Goal: Information Seeking & Learning: Learn about a topic

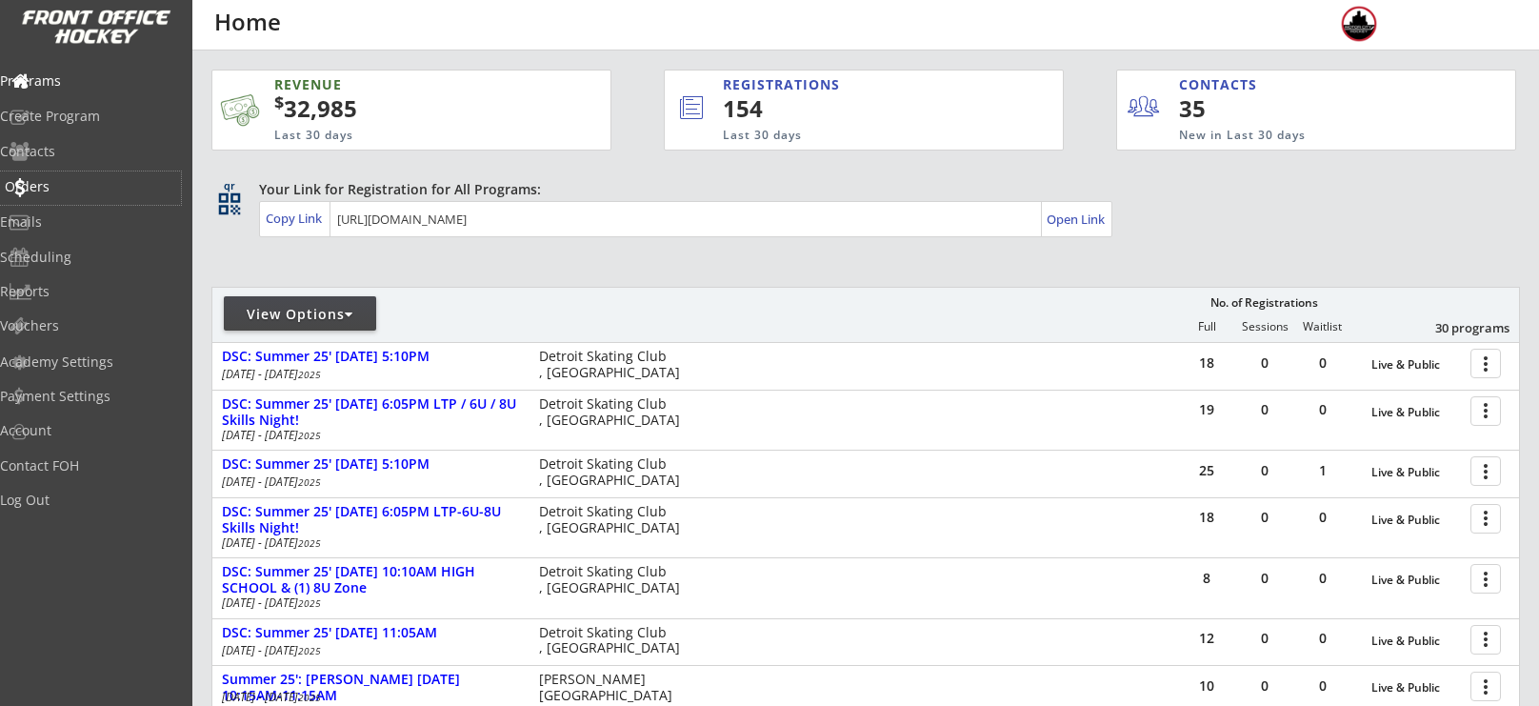
click at [38, 195] on div "Orders" at bounding box center [90, 187] width 181 height 33
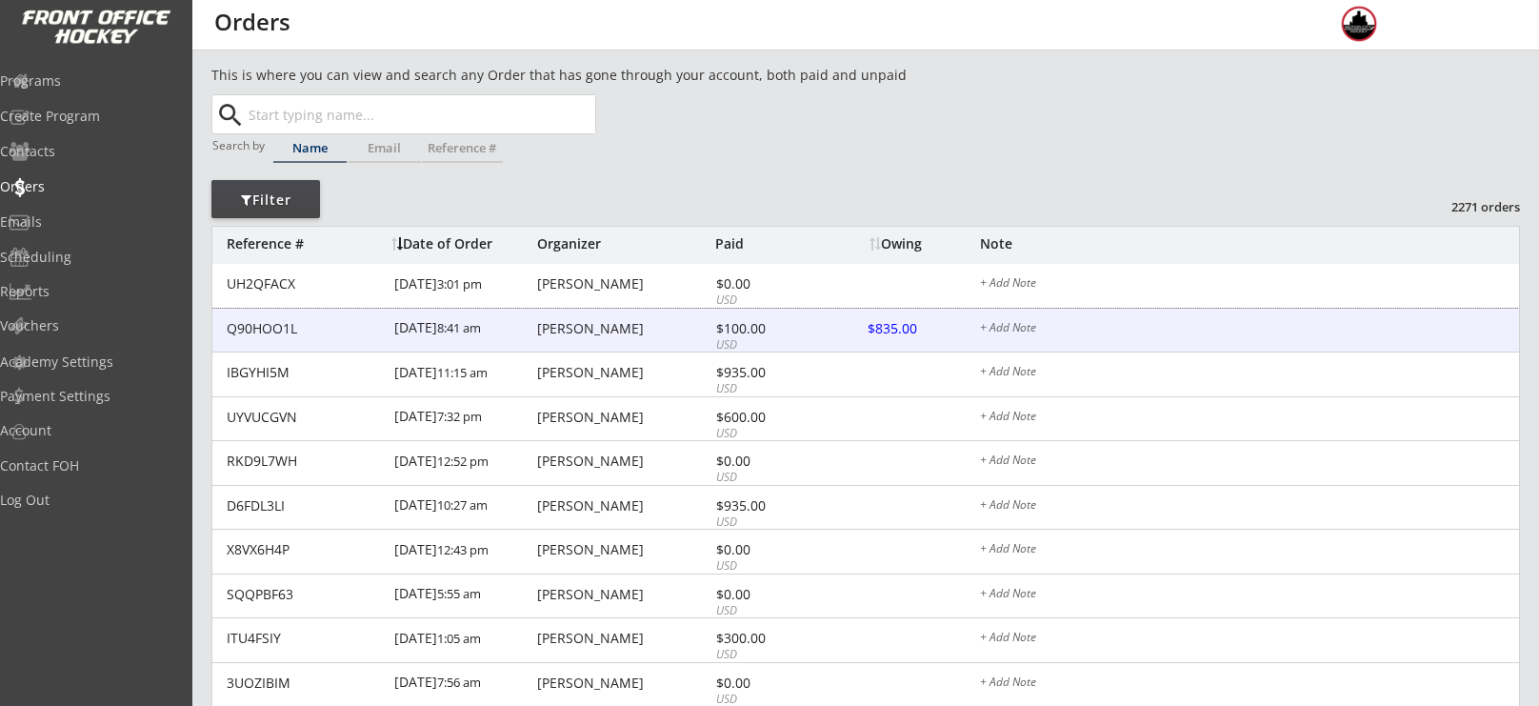
click at [619, 332] on div "[PERSON_NAME]" at bounding box center [623, 328] width 173 height 13
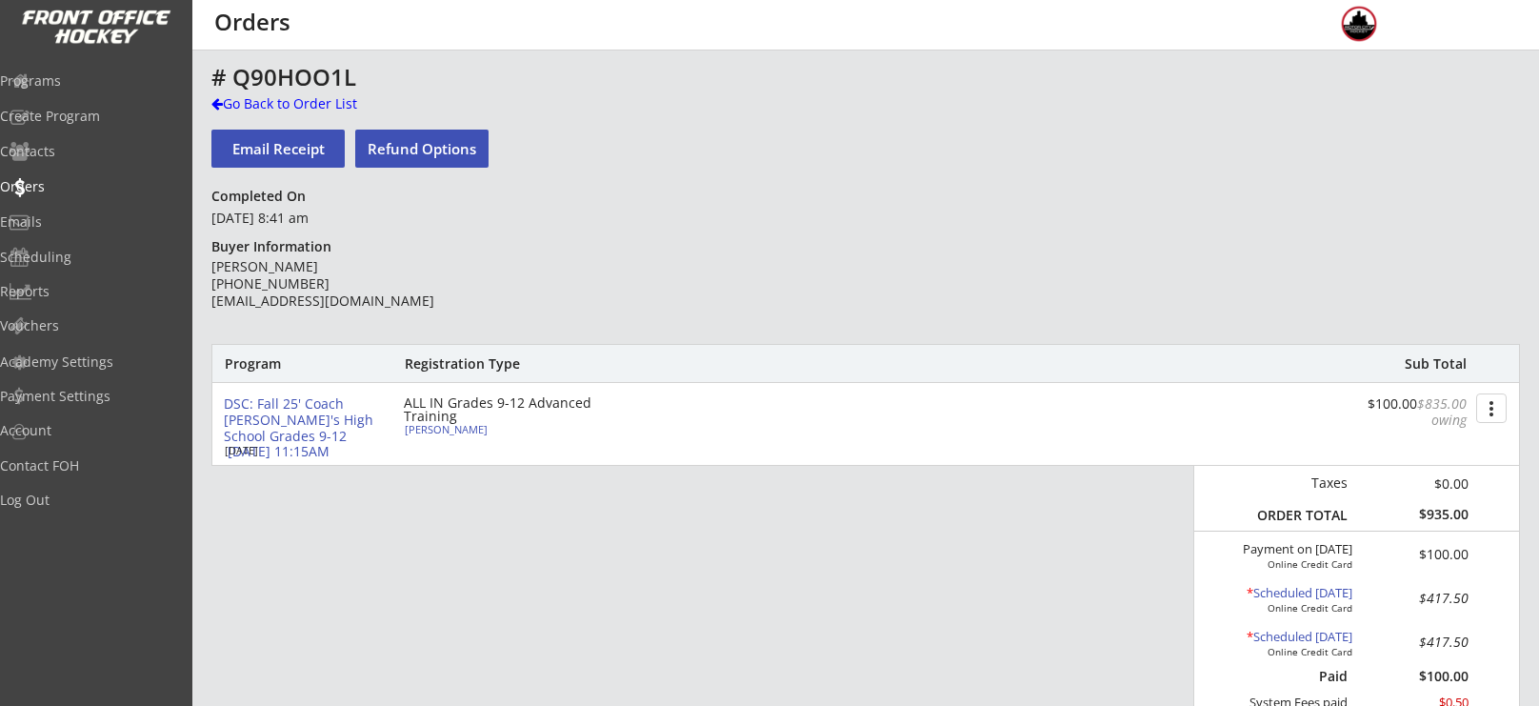
scroll to position [24, 0]
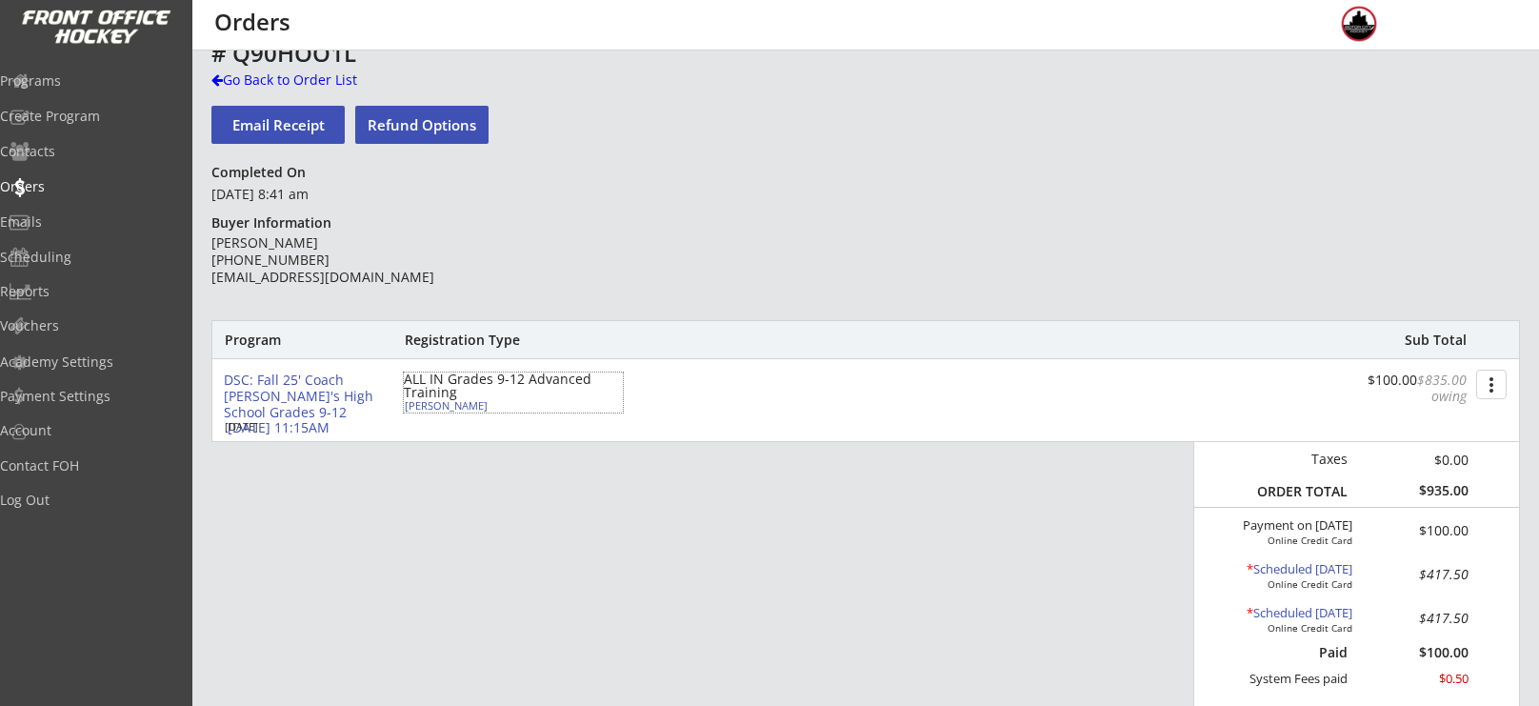
click at [453, 405] on div "[PERSON_NAME]" at bounding box center [511, 405] width 212 height 10
select select ""Adult M""
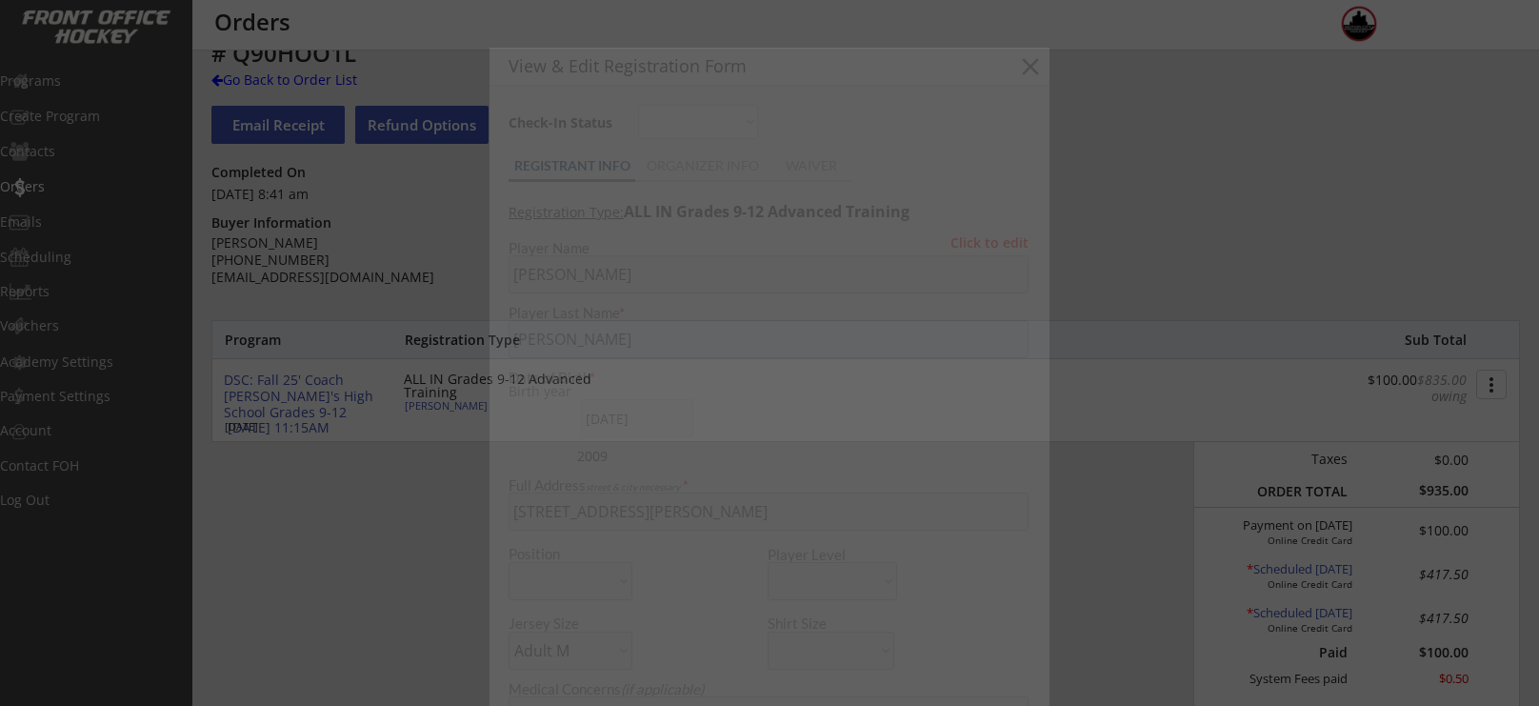
type input "2009"
type input "M1 16U"
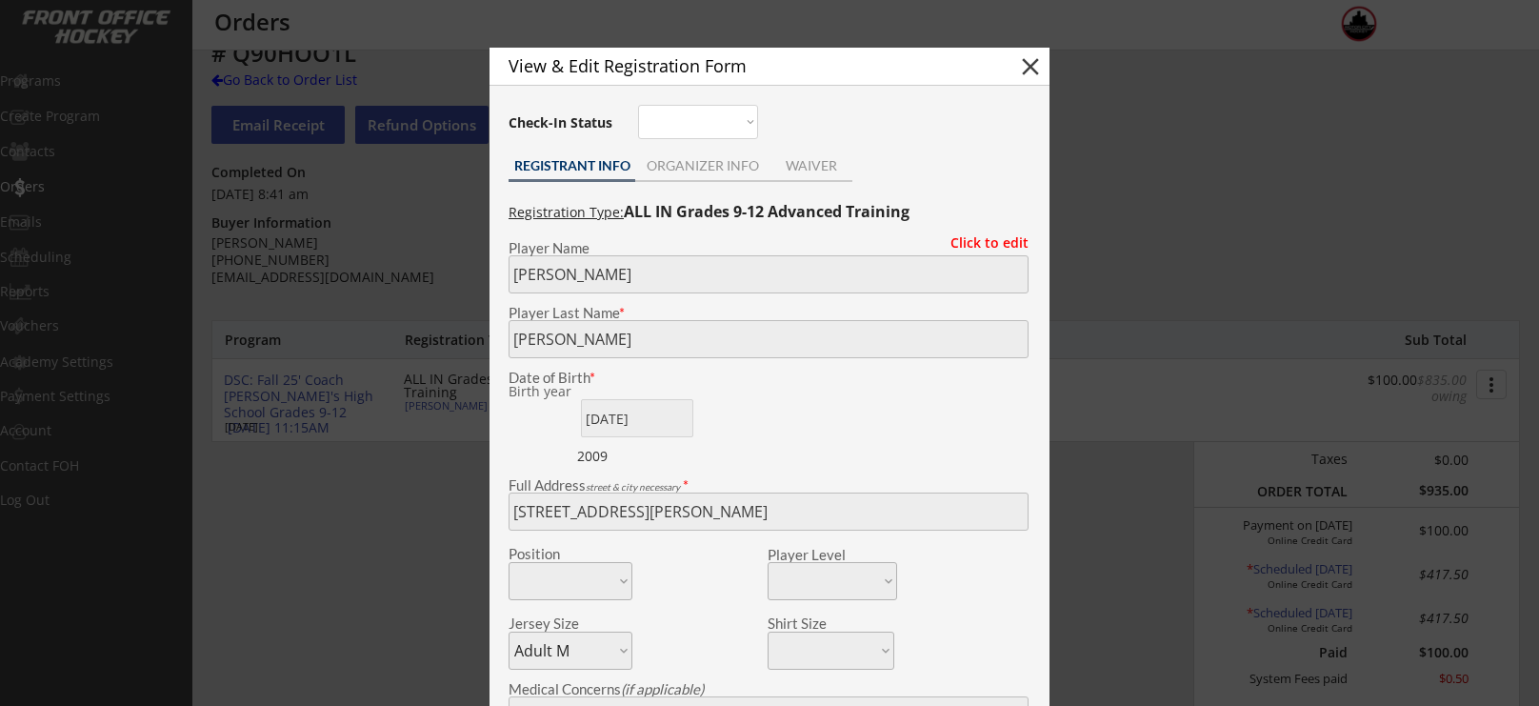
click at [1021, 63] on button "close" at bounding box center [1030, 66] width 29 height 29
select select ""PLACEHOLDER_1427118222253""
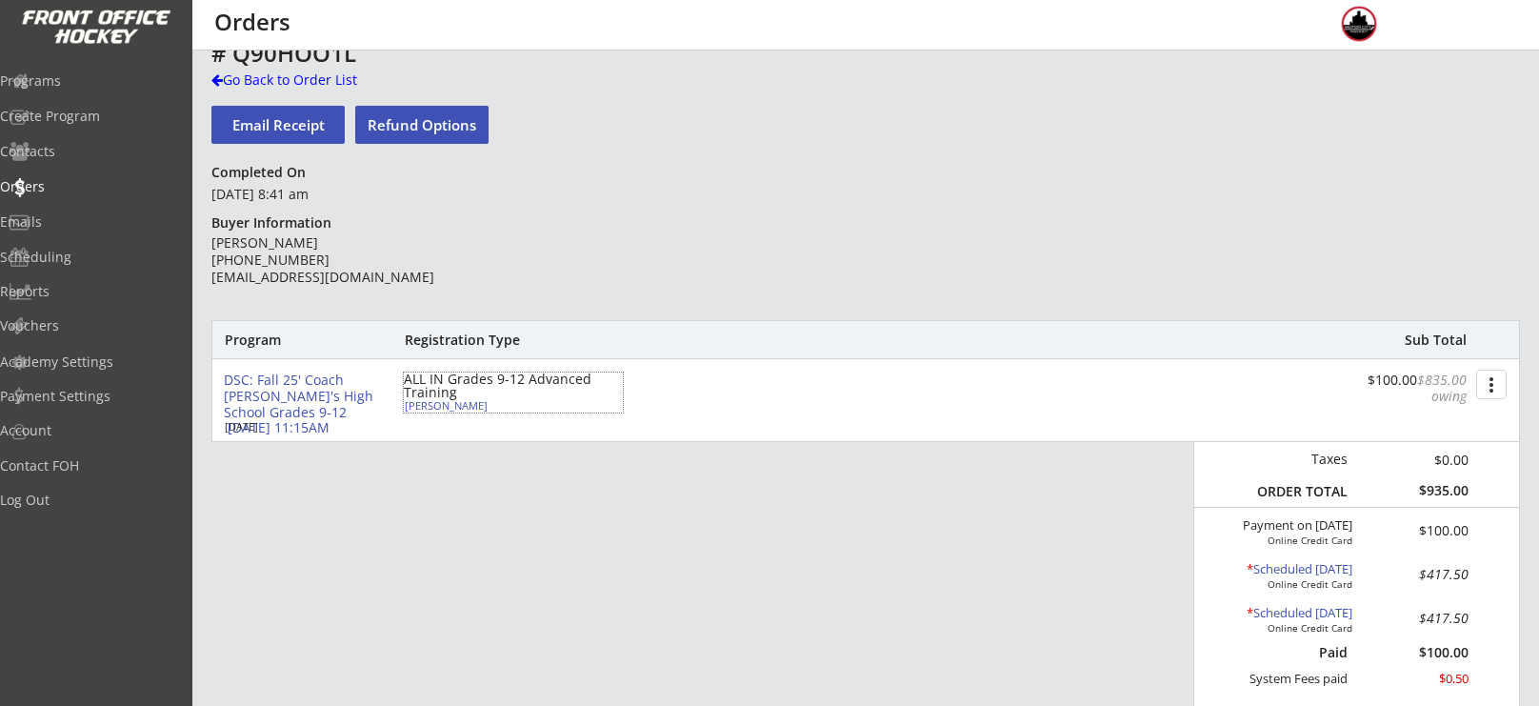
click at [464, 408] on div "[PERSON_NAME]" at bounding box center [511, 405] width 212 height 10
type input "[PERSON_NAME]"
type input "[DATE]"
type input "[STREET_ADDRESS][PERSON_NAME]"
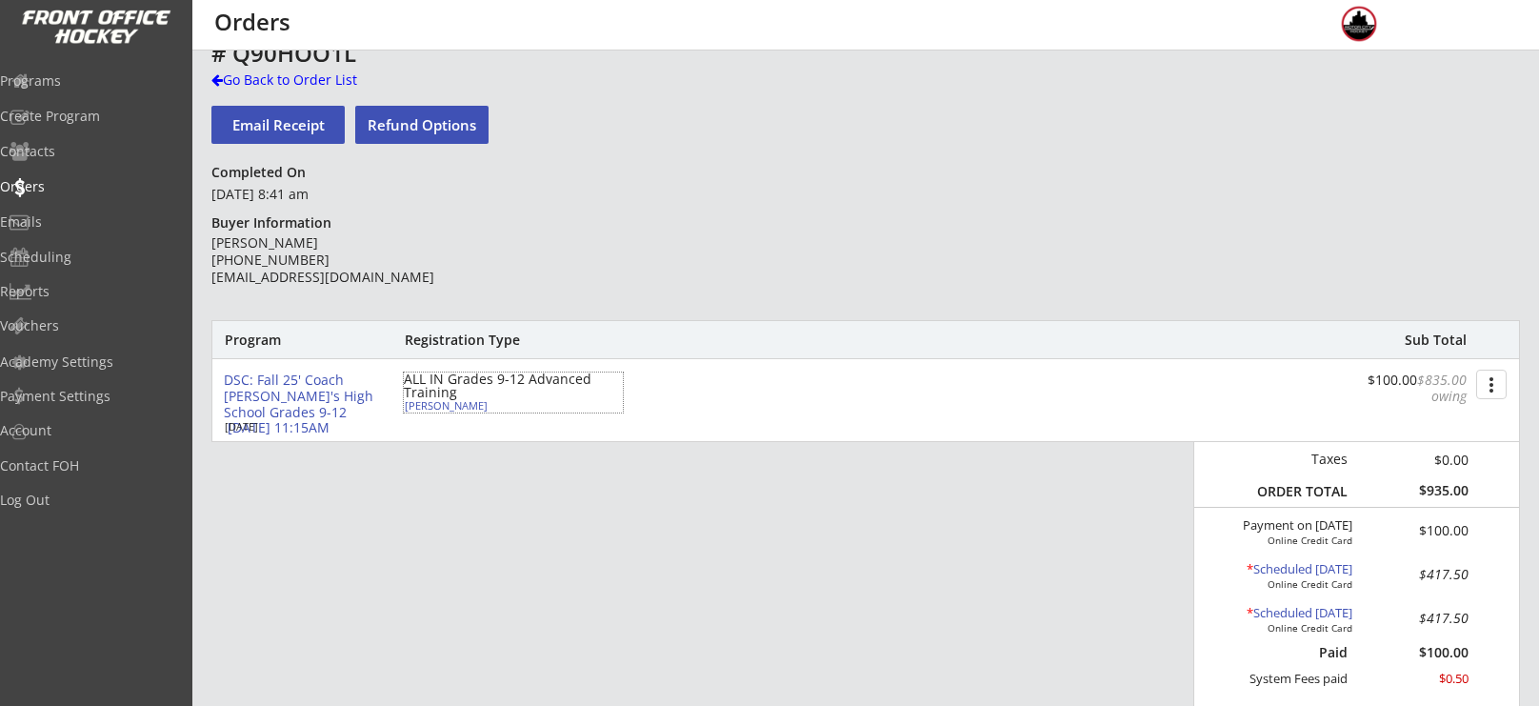
select select ""Adult M""
type input "NA"
type input "[PERSON_NAME]"
type input "[PHONE_NUMBER]"
type input "2009"
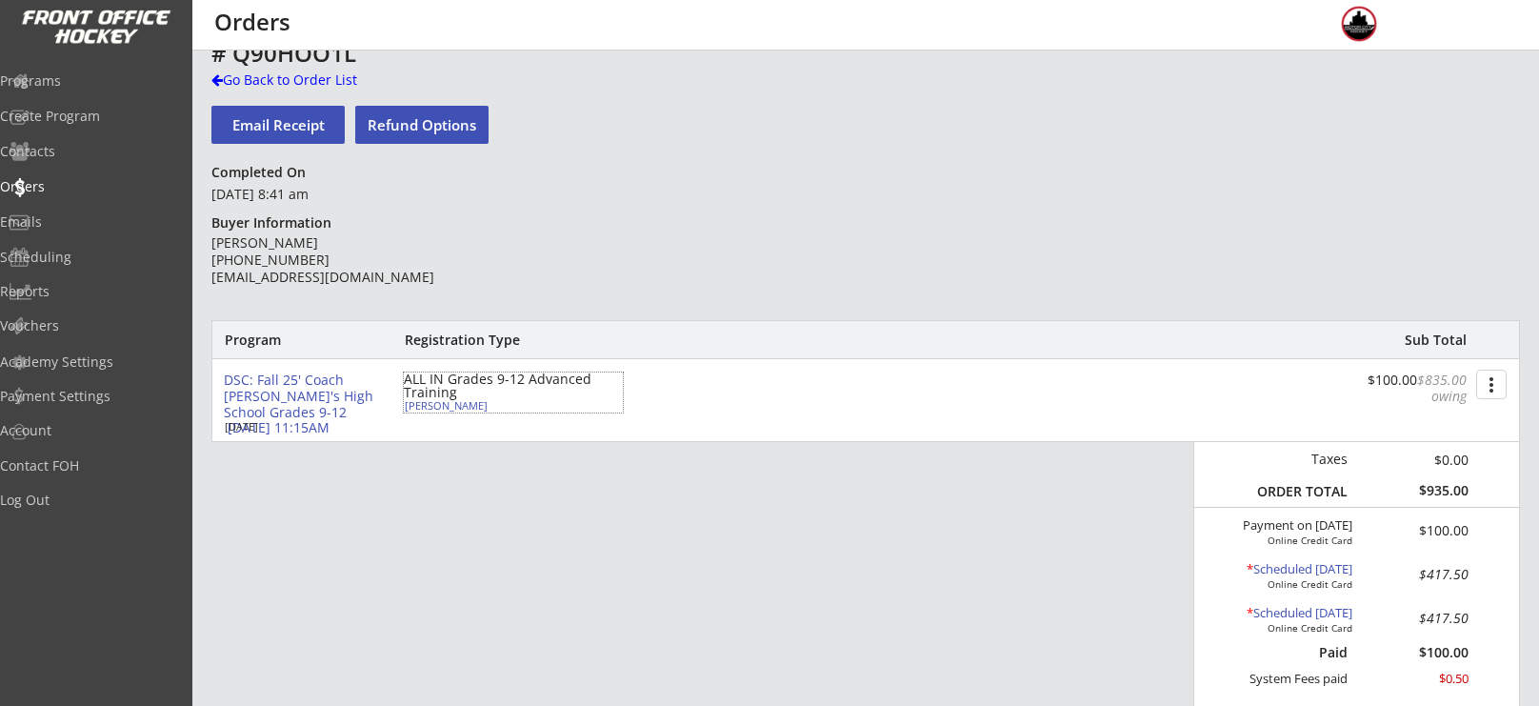
type input "M1 16U"
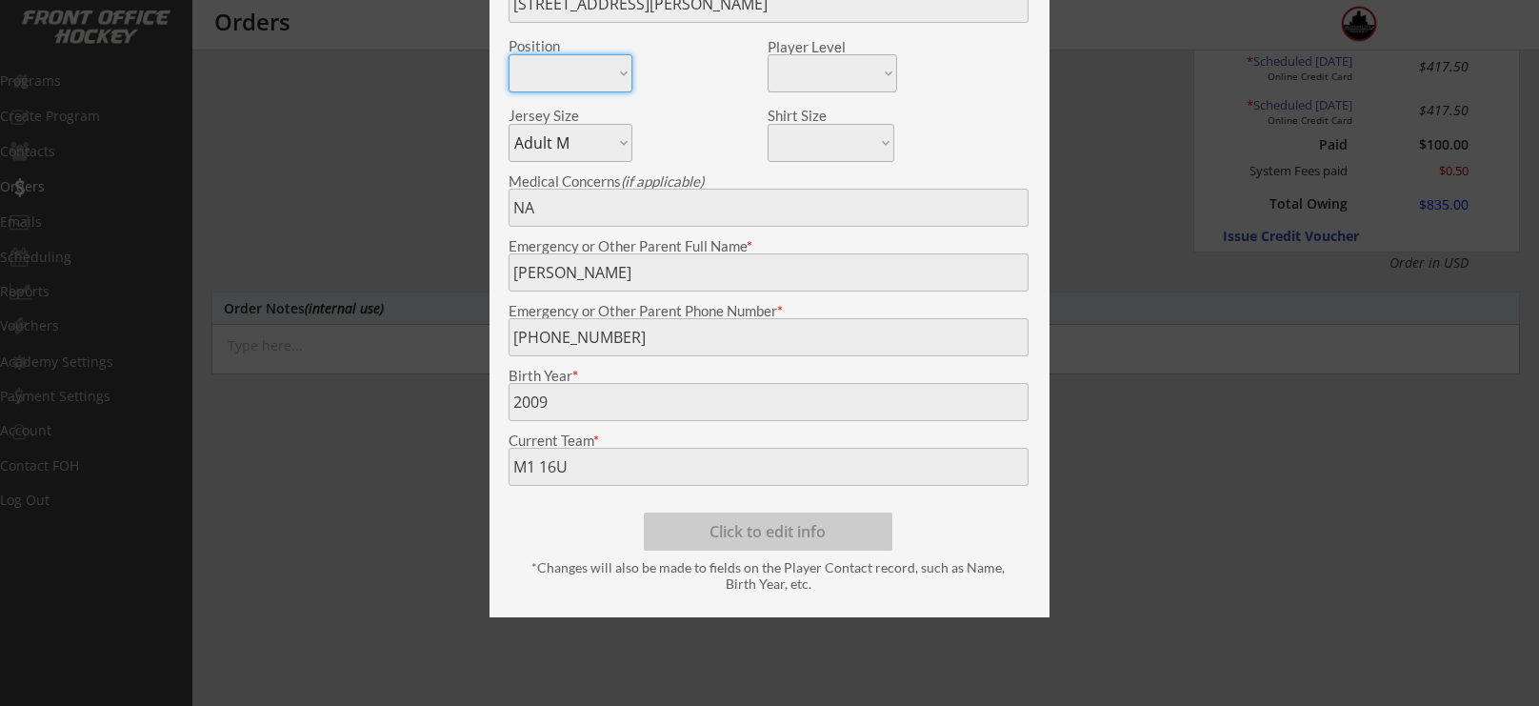
scroll to position [0, 0]
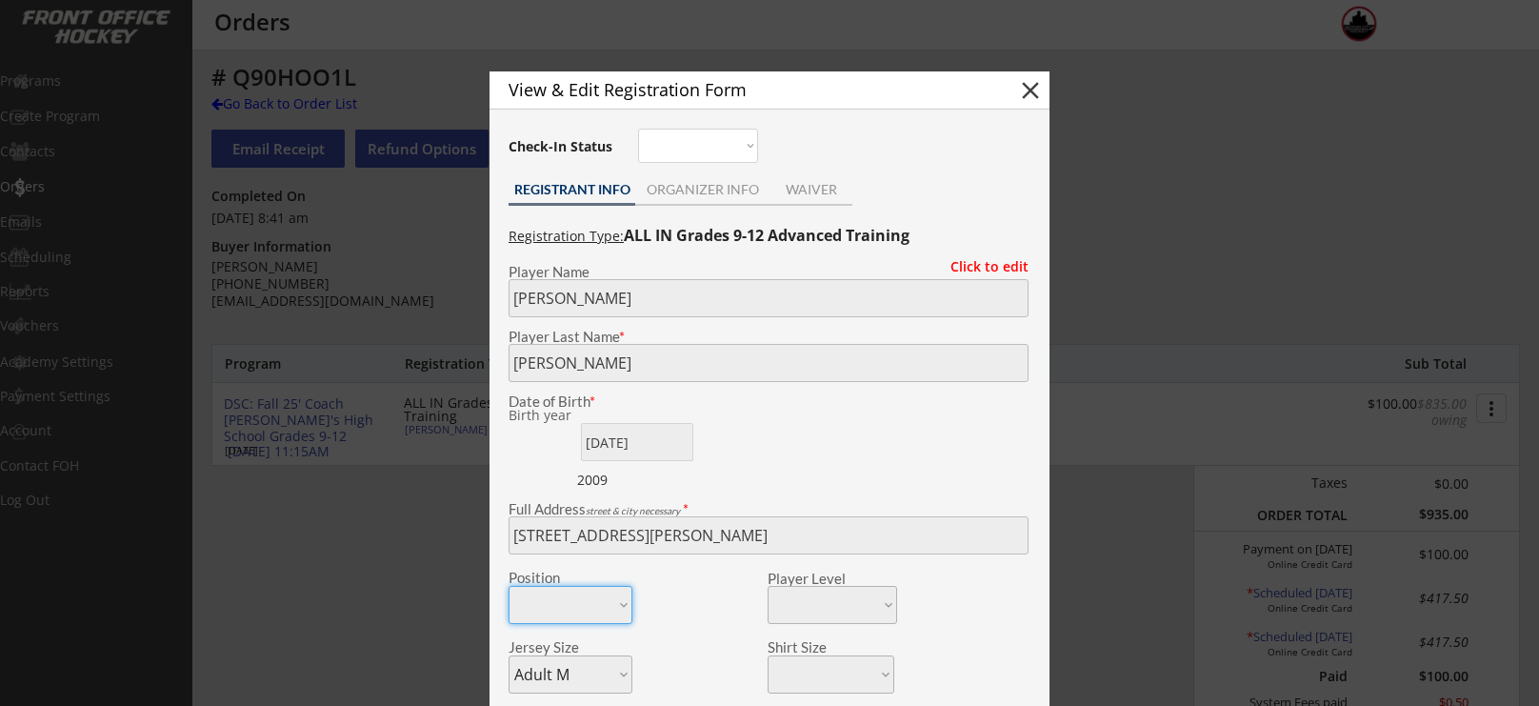
click at [1020, 82] on button "close" at bounding box center [1030, 90] width 29 height 29
select select ""PLACEHOLDER_1427118222253""
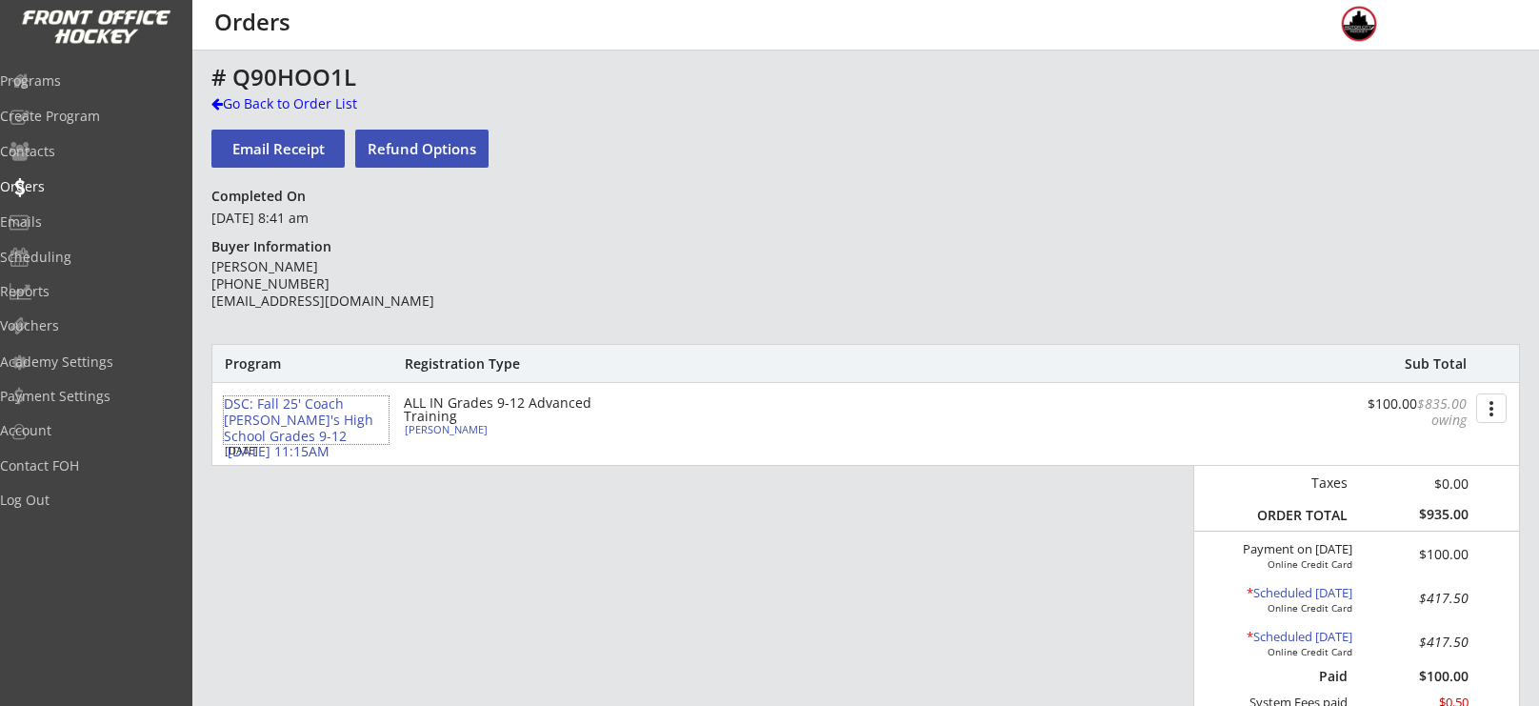
click at [272, 415] on div "DSC: Fall 25' Coach [PERSON_NAME]'s High School Grades 9-12 [DATE] 11:15AM" at bounding box center [306, 428] width 165 height 64
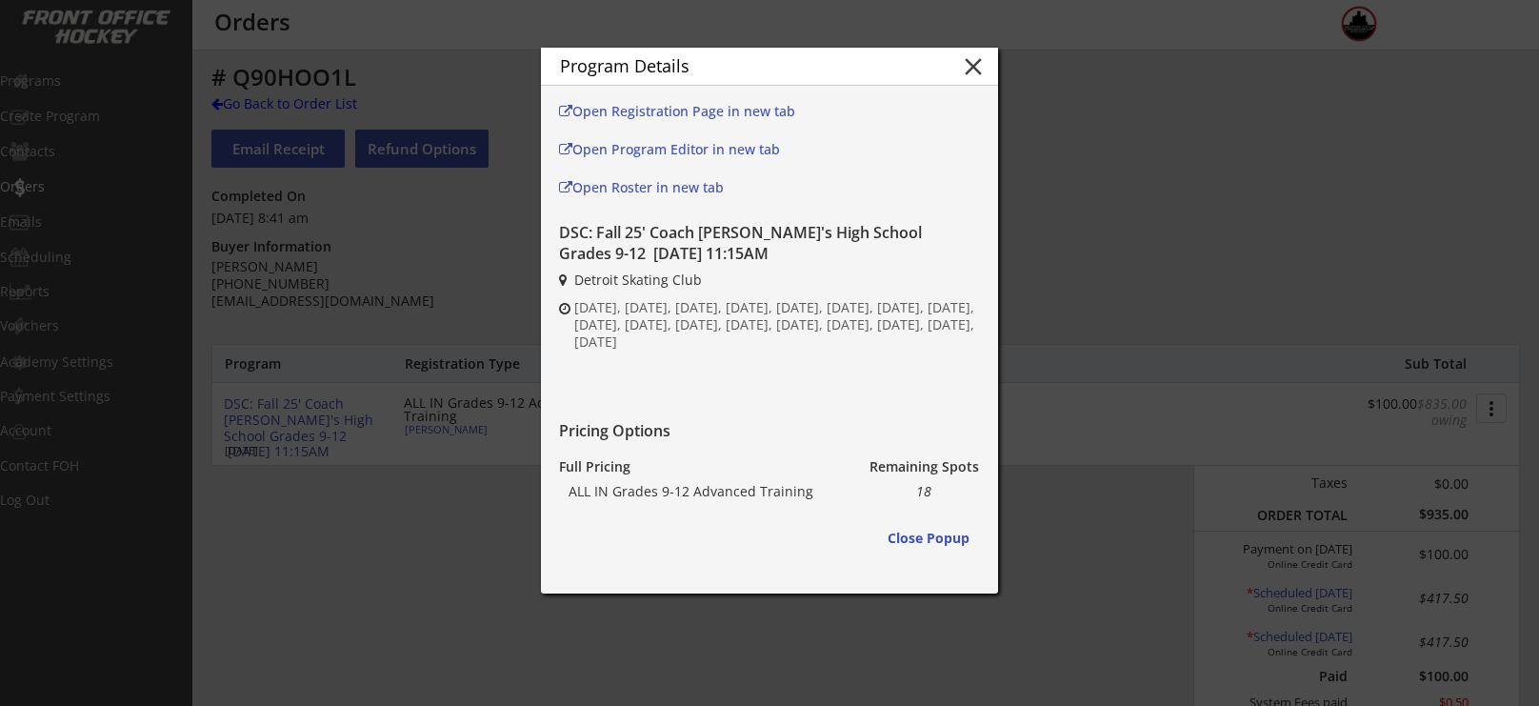
click at [964, 62] on button "close" at bounding box center [973, 66] width 29 height 29
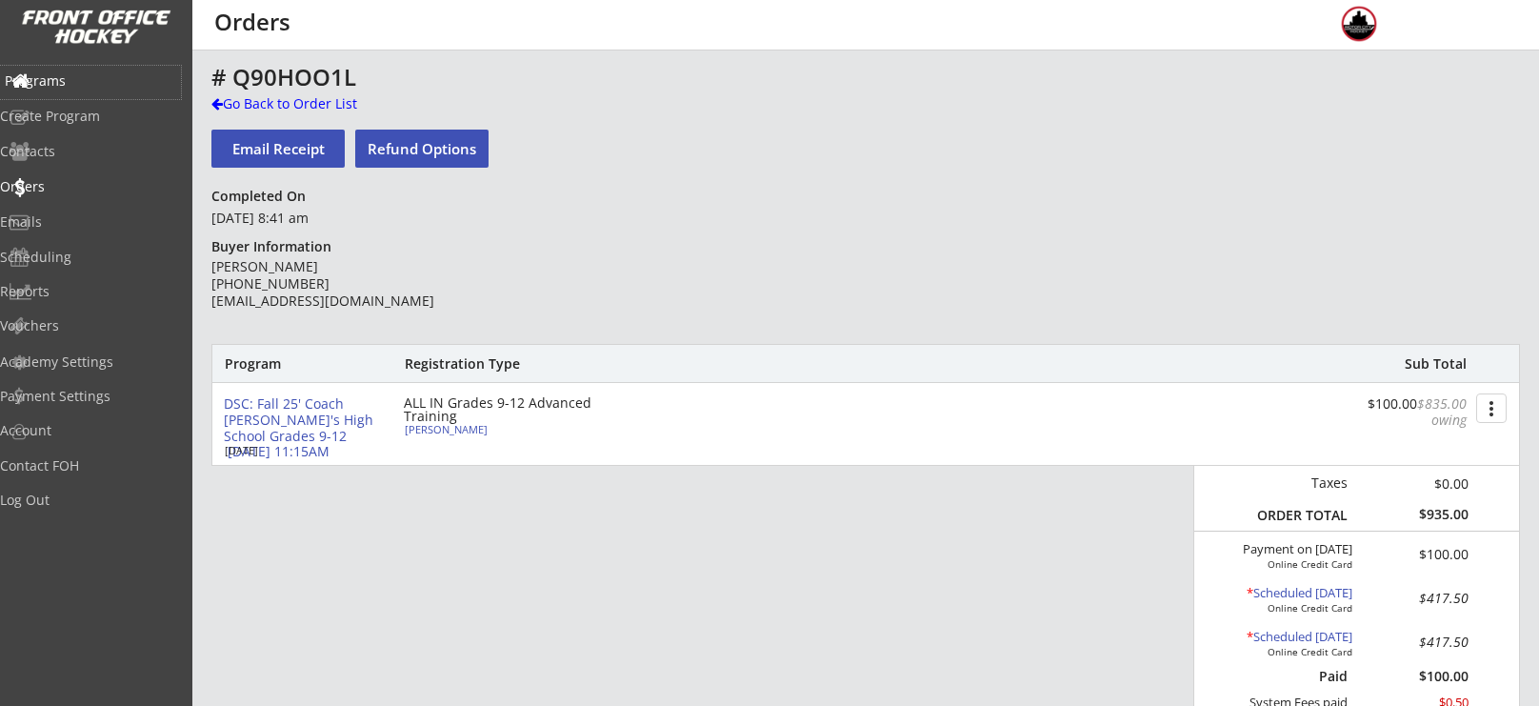
click at [61, 93] on div "Programs" at bounding box center [90, 82] width 181 height 33
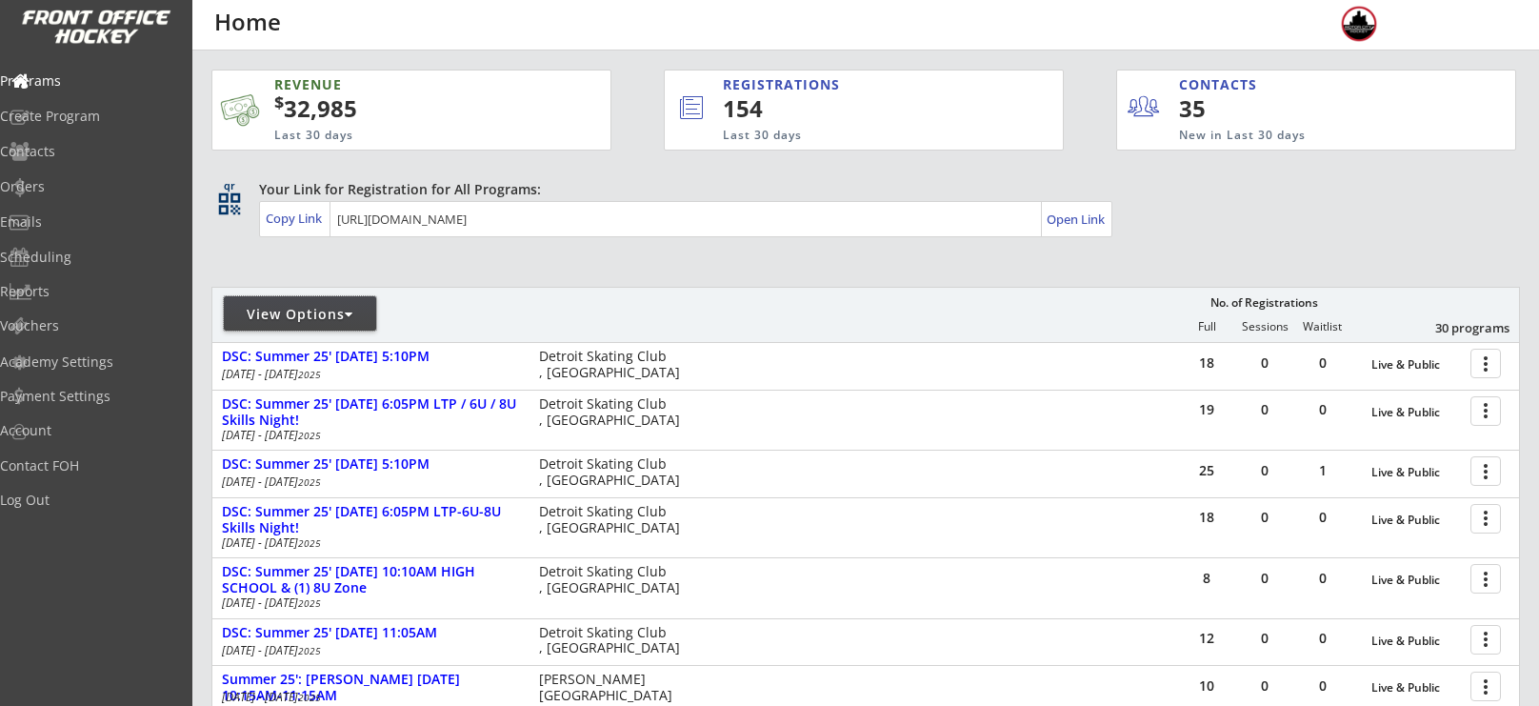
click at [282, 316] on div "View Options" at bounding box center [300, 314] width 152 height 19
select select ""Upcoming Programs""
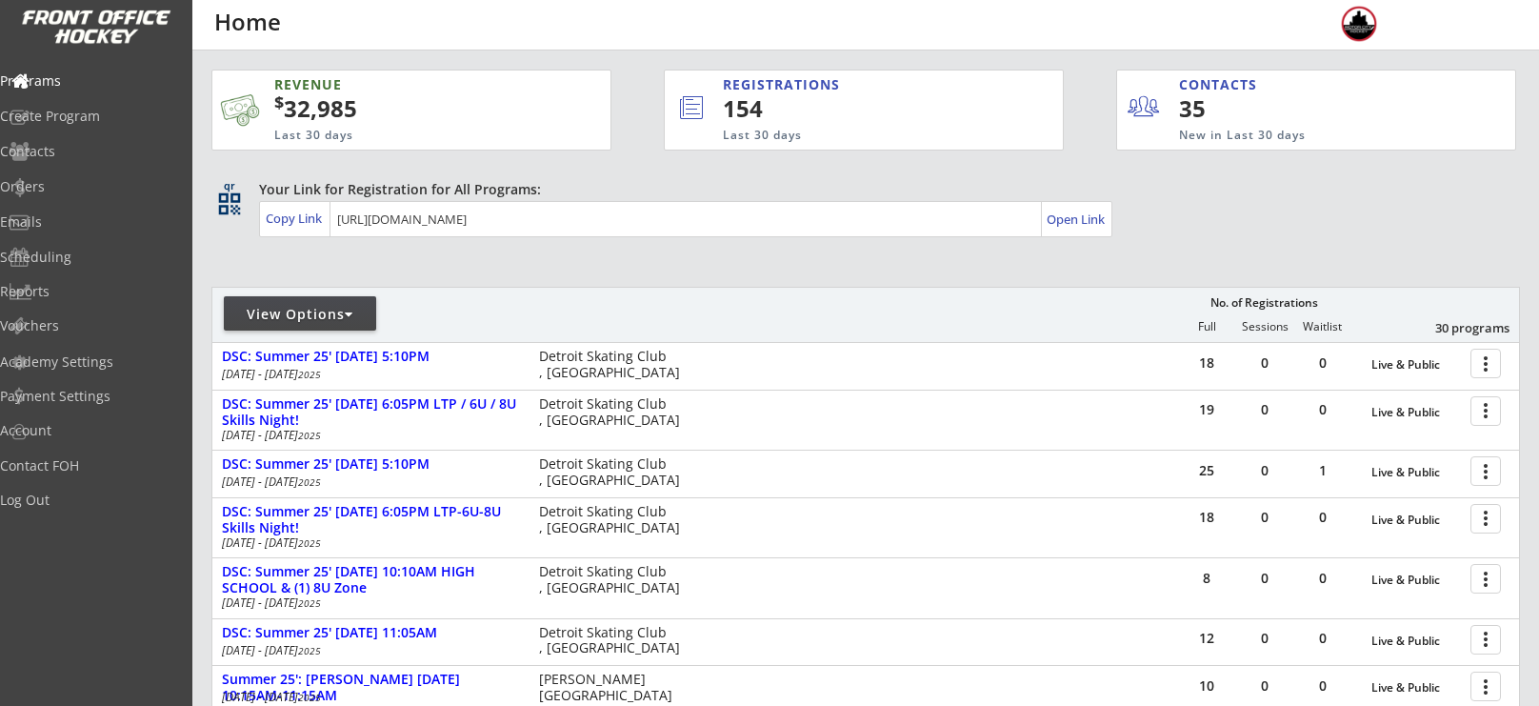
click at [305, 330] on div at bounding box center [436, 322] width 448 height 34
click at [94, 191] on div "Orders" at bounding box center [90, 186] width 171 height 13
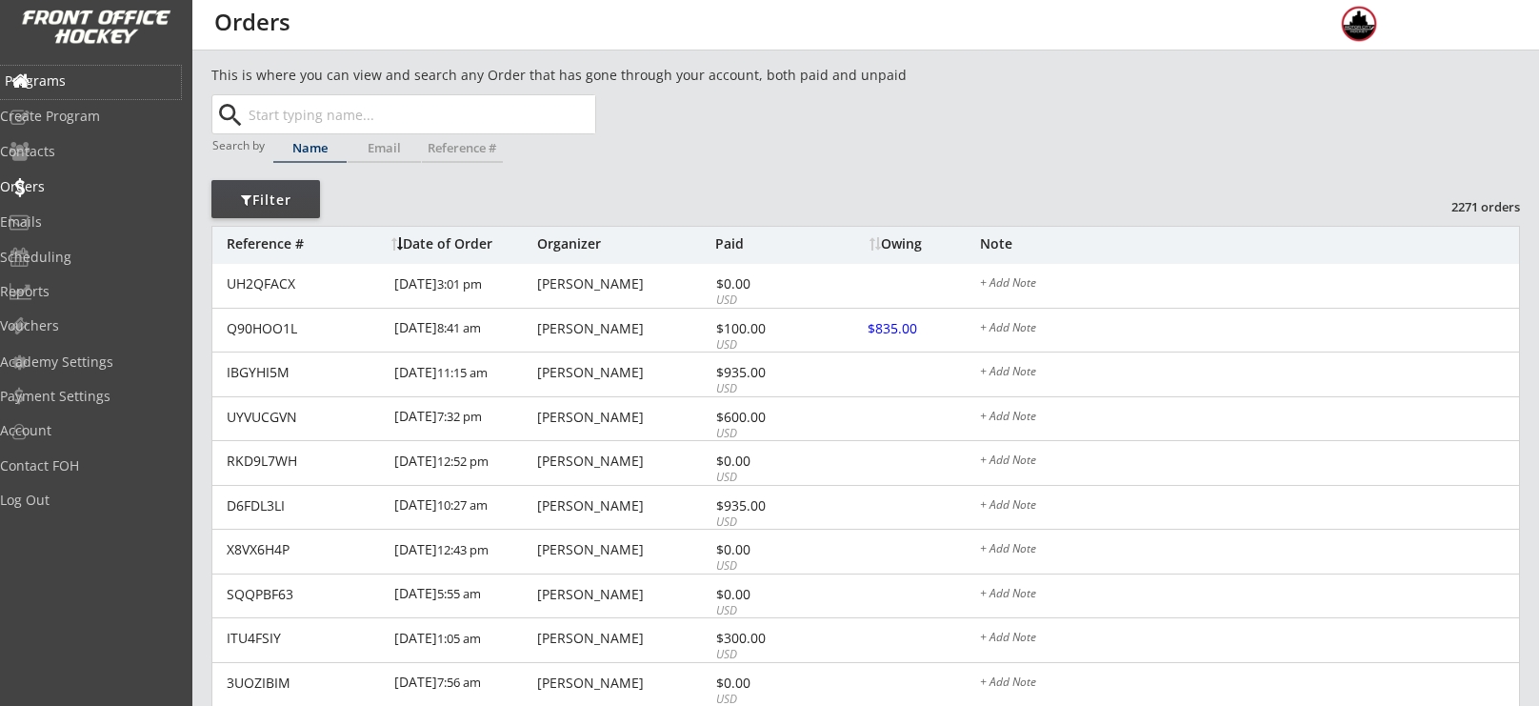
click at [86, 74] on div "Programs" at bounding box center [90, 80] width 171 height 13
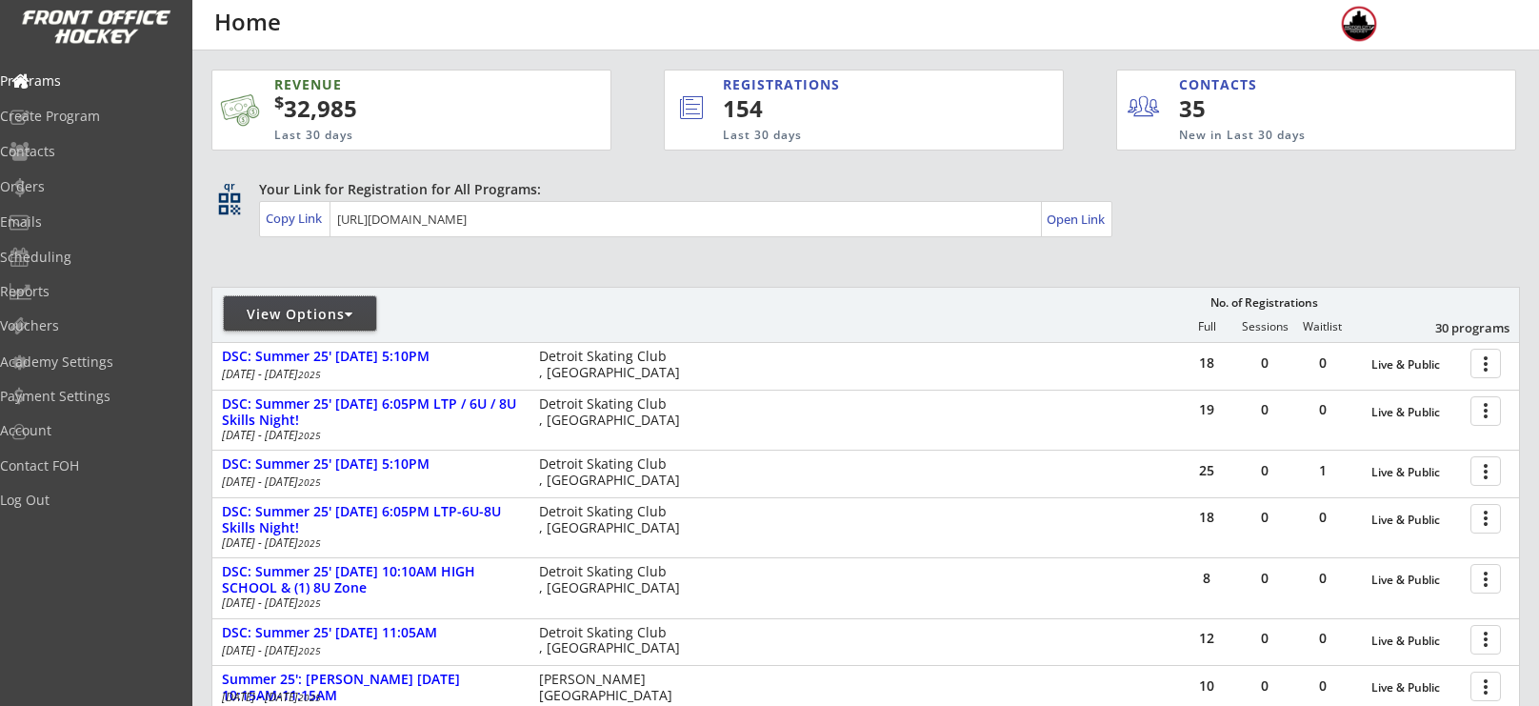
click at [317, 312] on div "View Options" at bounding box center [300, 314] width 152 height 19
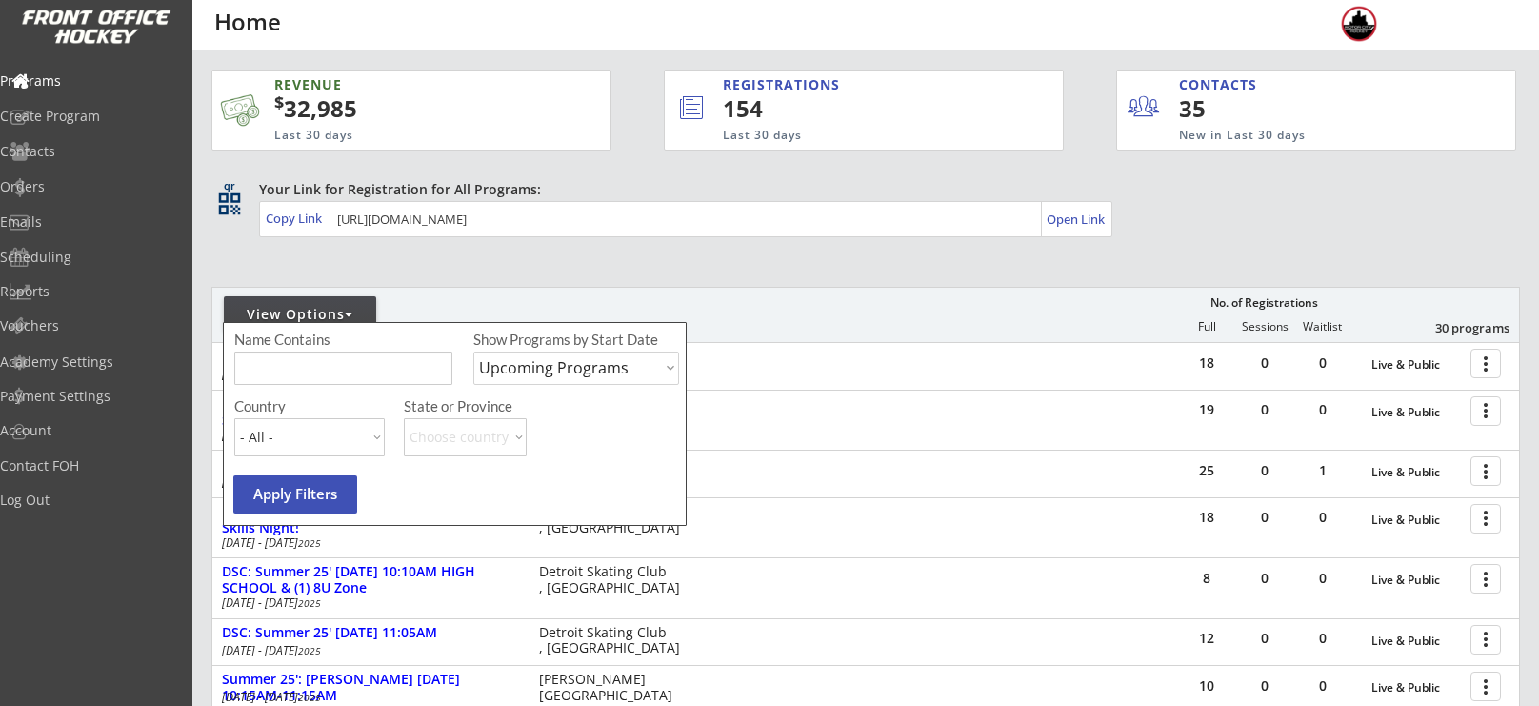
click at [362, 374] on input "input" at bounding box center [343, 368] width 218 height 33
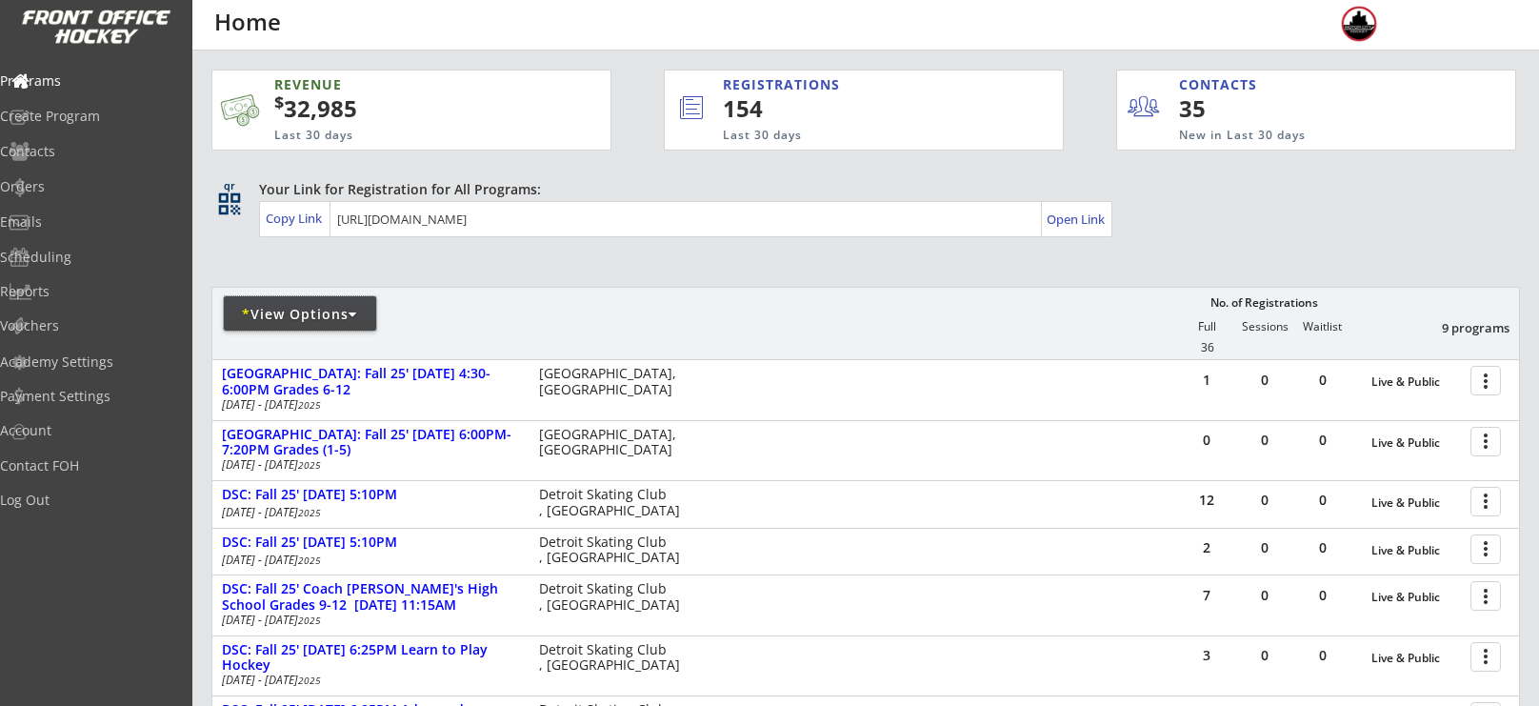
click at [313, 316] on div "* View Options" at bounding box center [300, 314] width 152 height 19
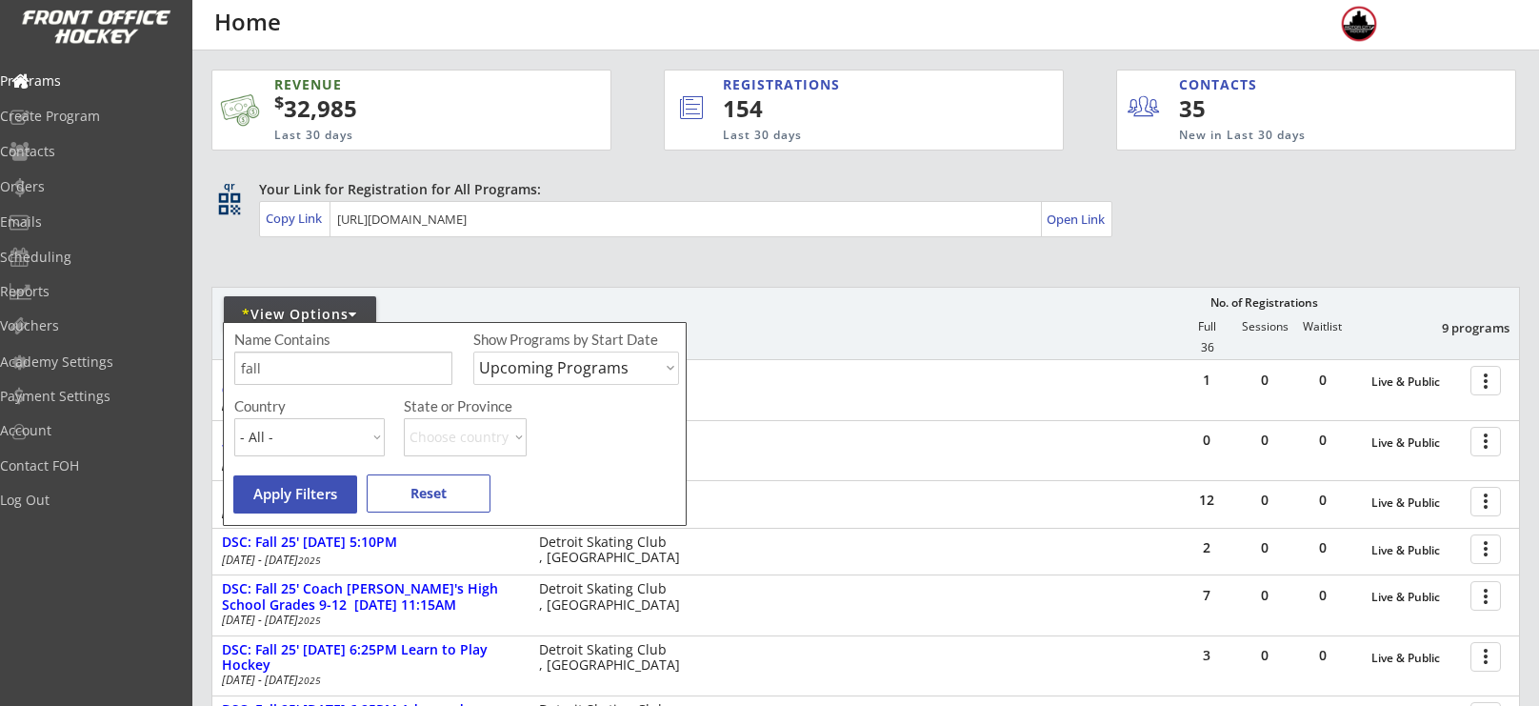
click at [322, 361] on input "input" at bounding box center [343, 368] width 218 height 33
type input "f"
type input "lincoln"
type input "[GEOGRAPHIC_DATA]"
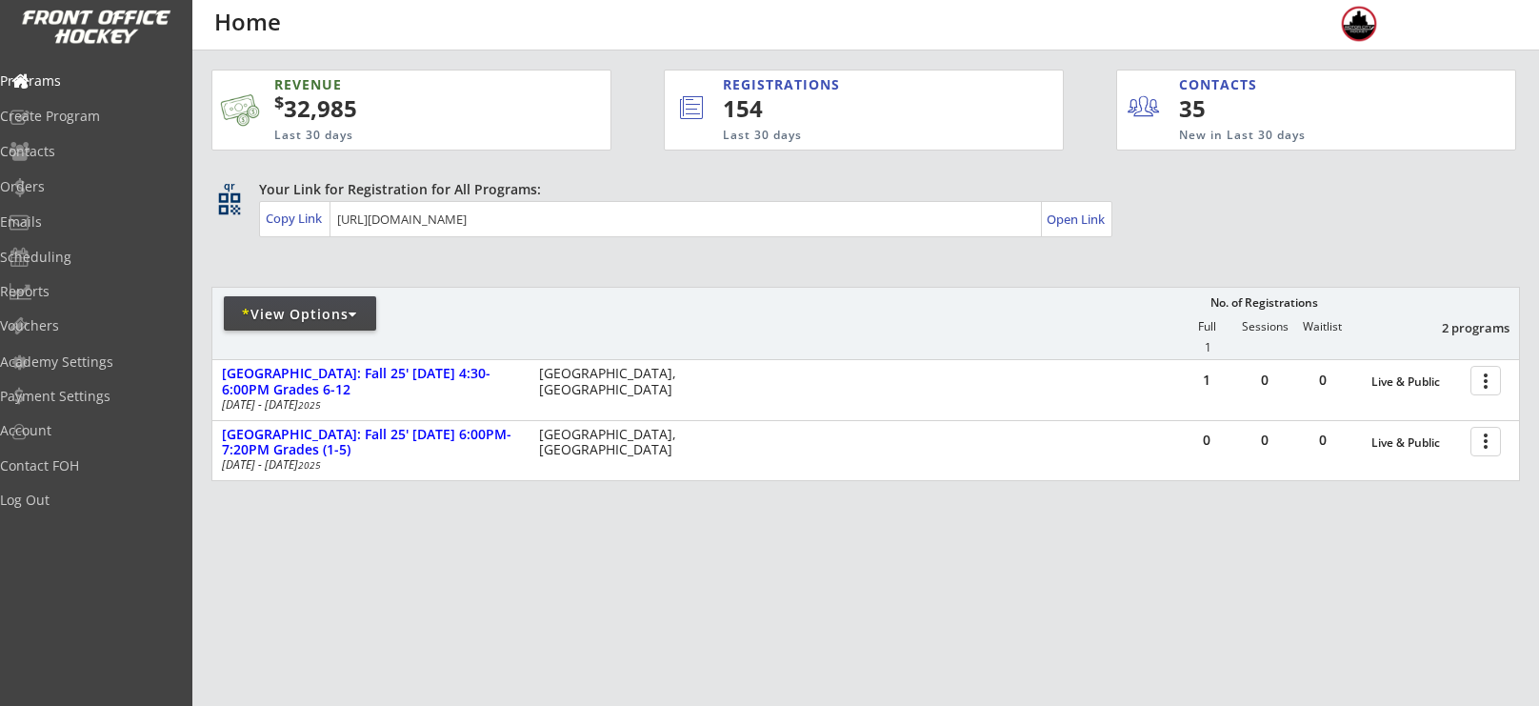
click at [293, 306] on div "* View Options" at bounding box center [300, 314] width 152 height 19
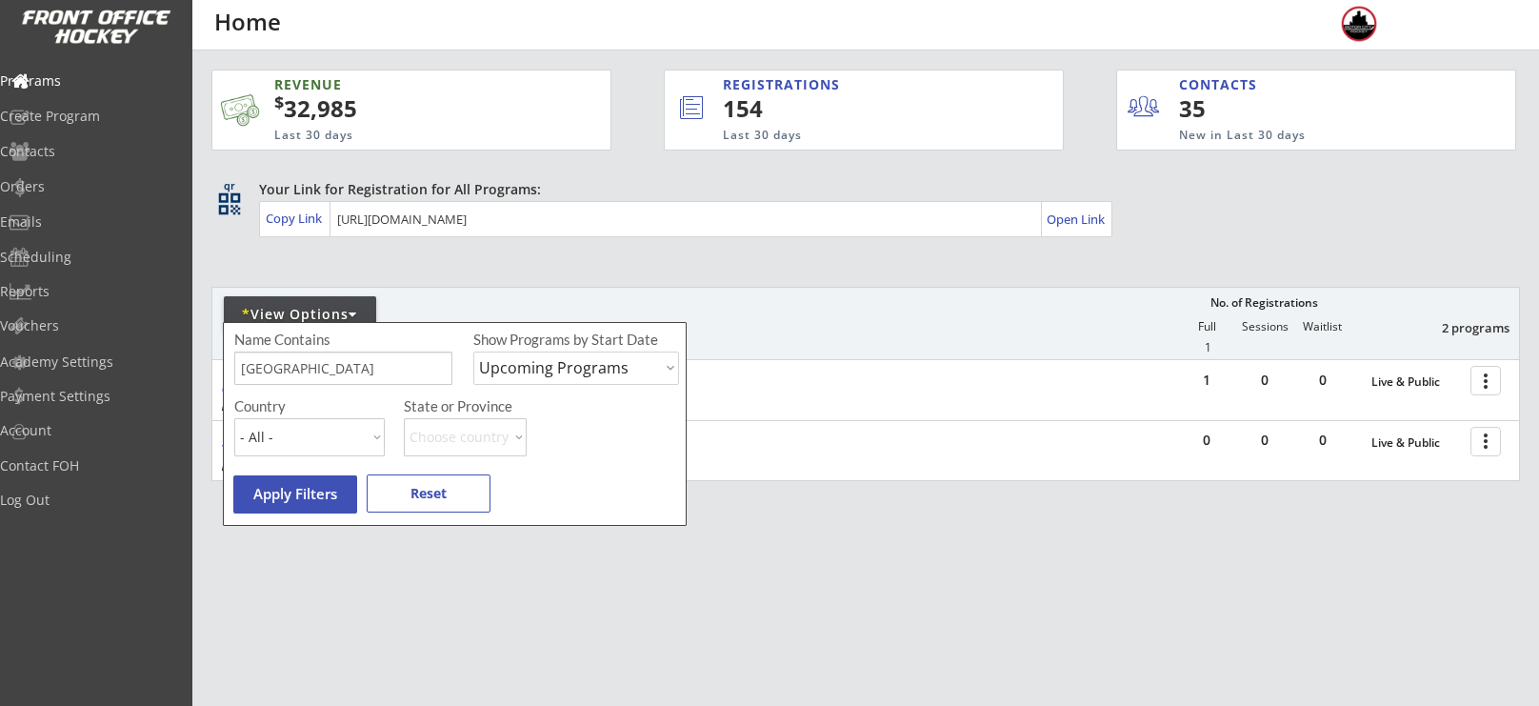
click at [584, 382] on select "Upcoming Programs Past Programs Specific Date Range" at bounding box center [576, 368] width 206 height 33
click at [473, 352] on select "Upcoming Programs Past Programs Specific Date Range" at bounding box center [576, 368] width 206 height 33
click at [316, 503] on button "Apply Filters" at bounding box center [295, 494] width 124 height 38
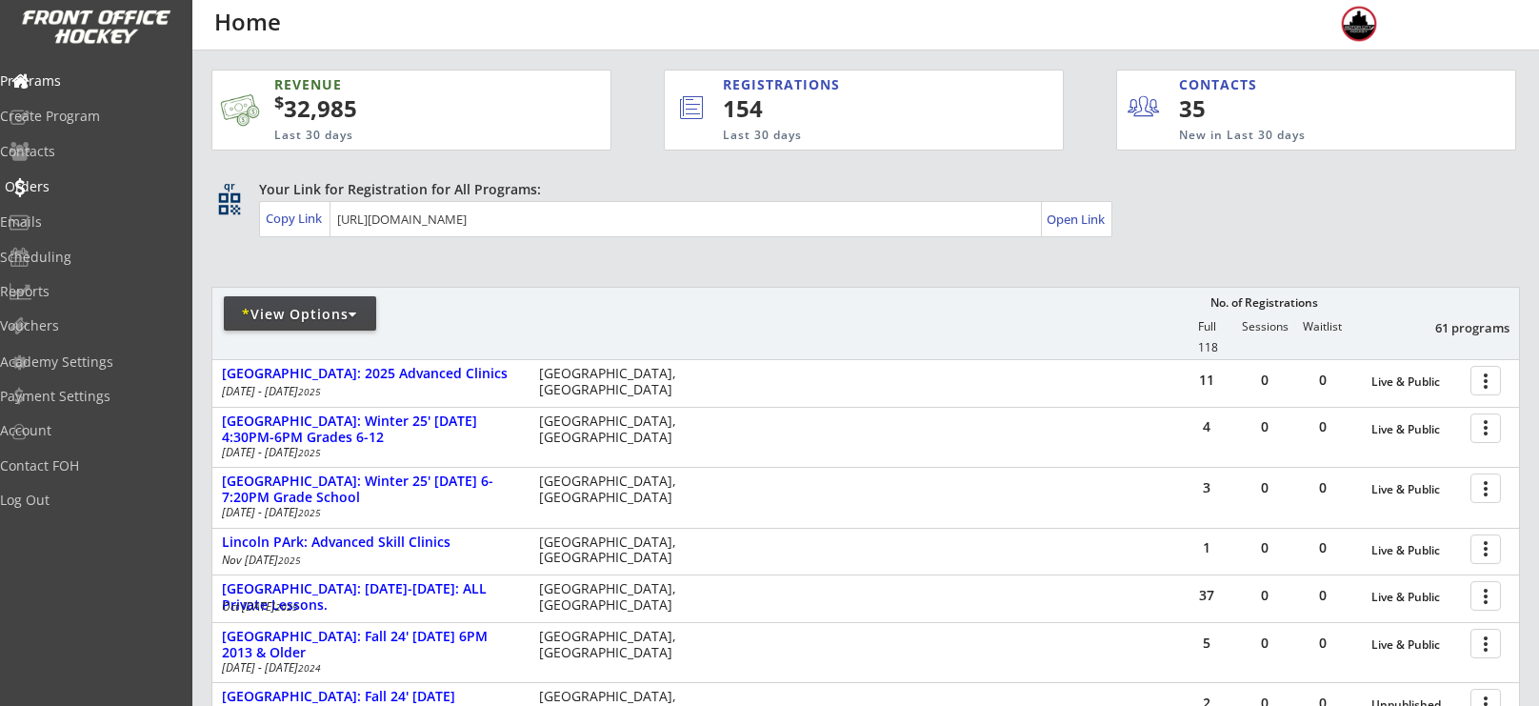
click at [75, 197] on div "Orders" at bounding box center [90, 187] width 181 height 33
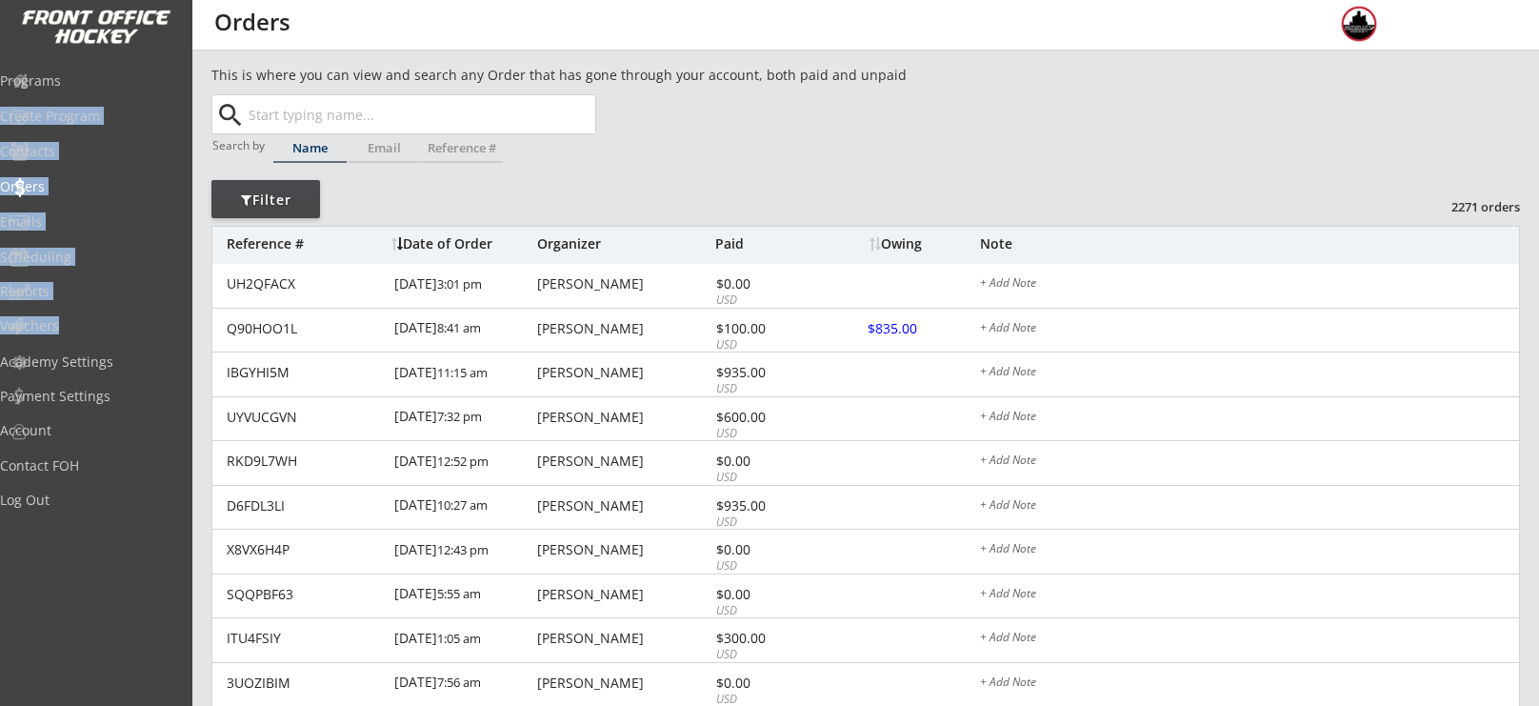
click at [73, 59] on div "Programs Create Program Contacts Orders Emails Scheduling Reports Vouchers Acad…" at bounding box center [96, 353] width 192 height 706
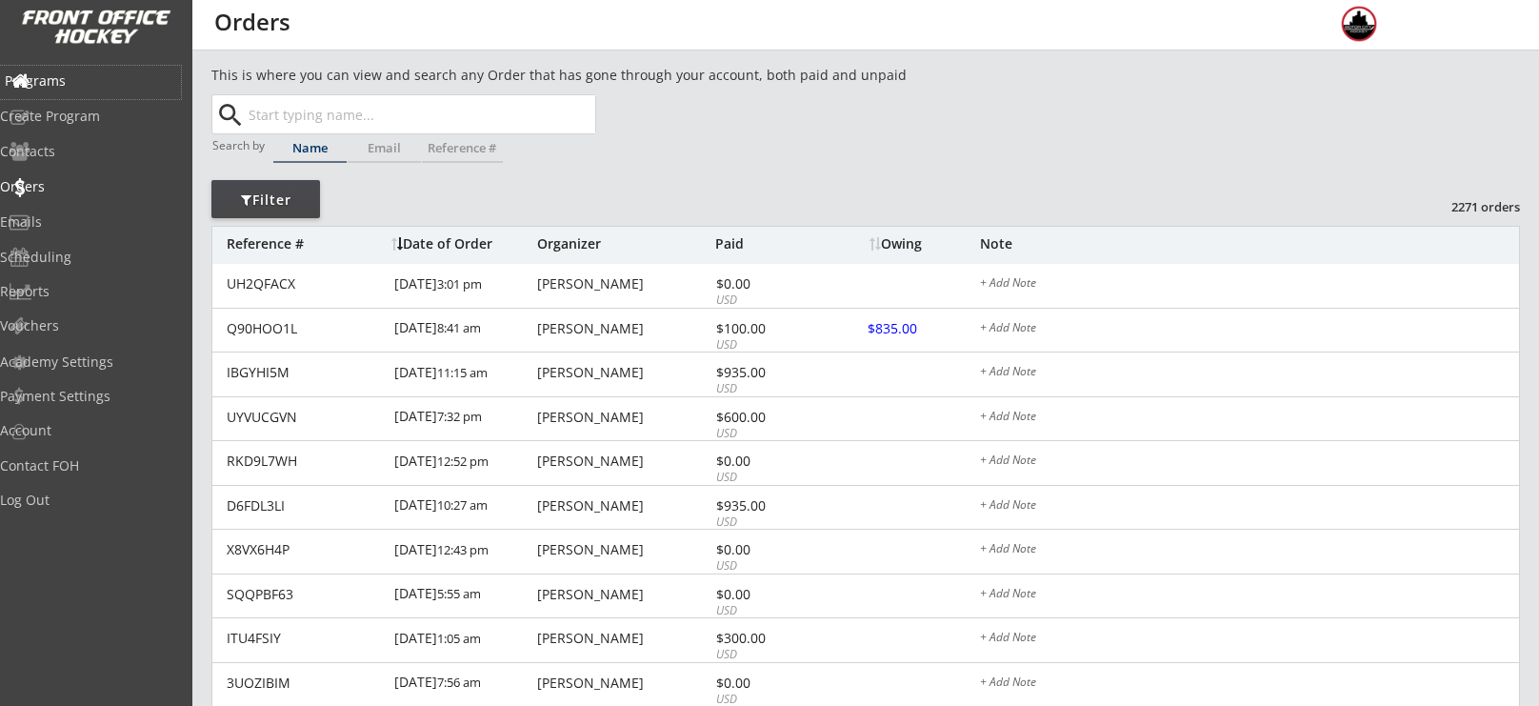
click at [78, 86] on div "Programs" at bounding box center [90, 80] width 171 height 13
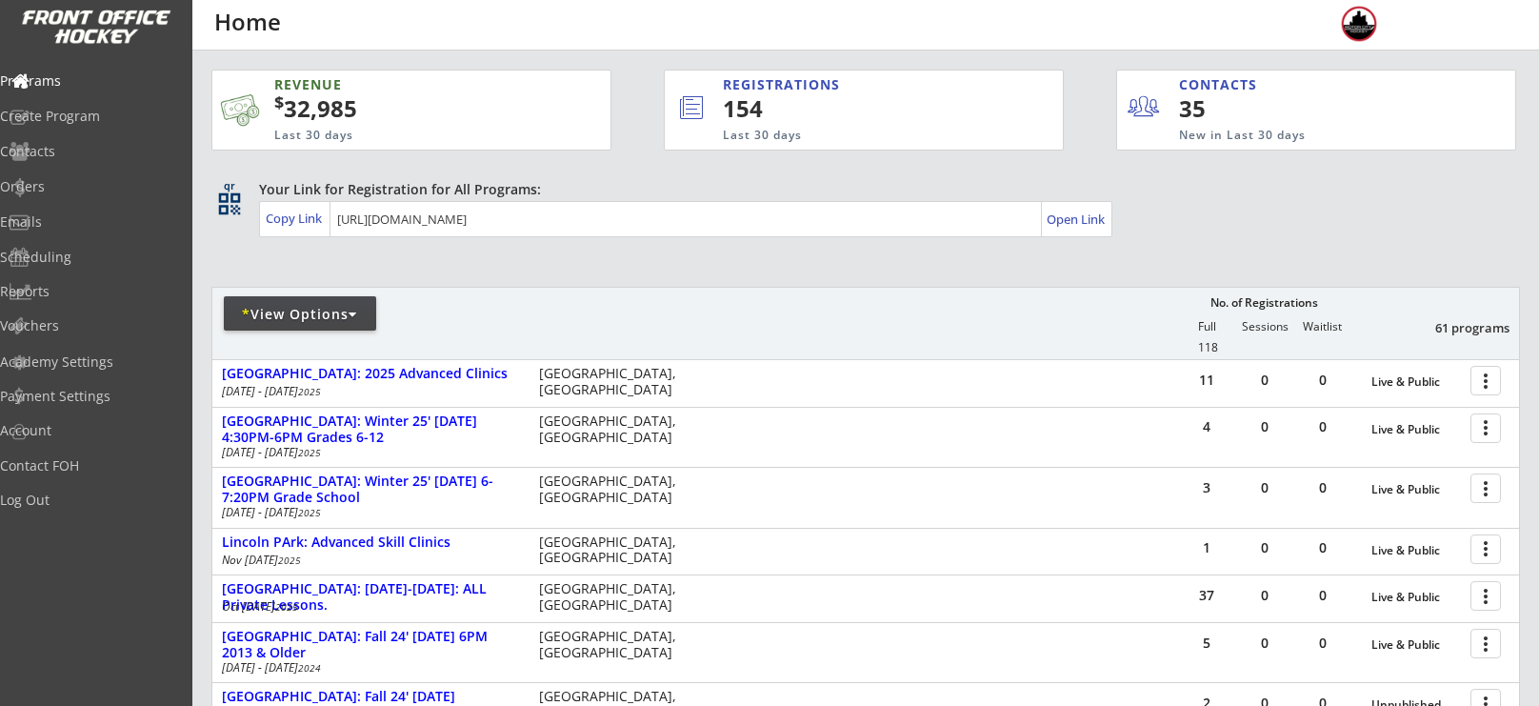
click at [315, 309] on div "* View Options" at bounding box center [300, 314] width 152 height 19
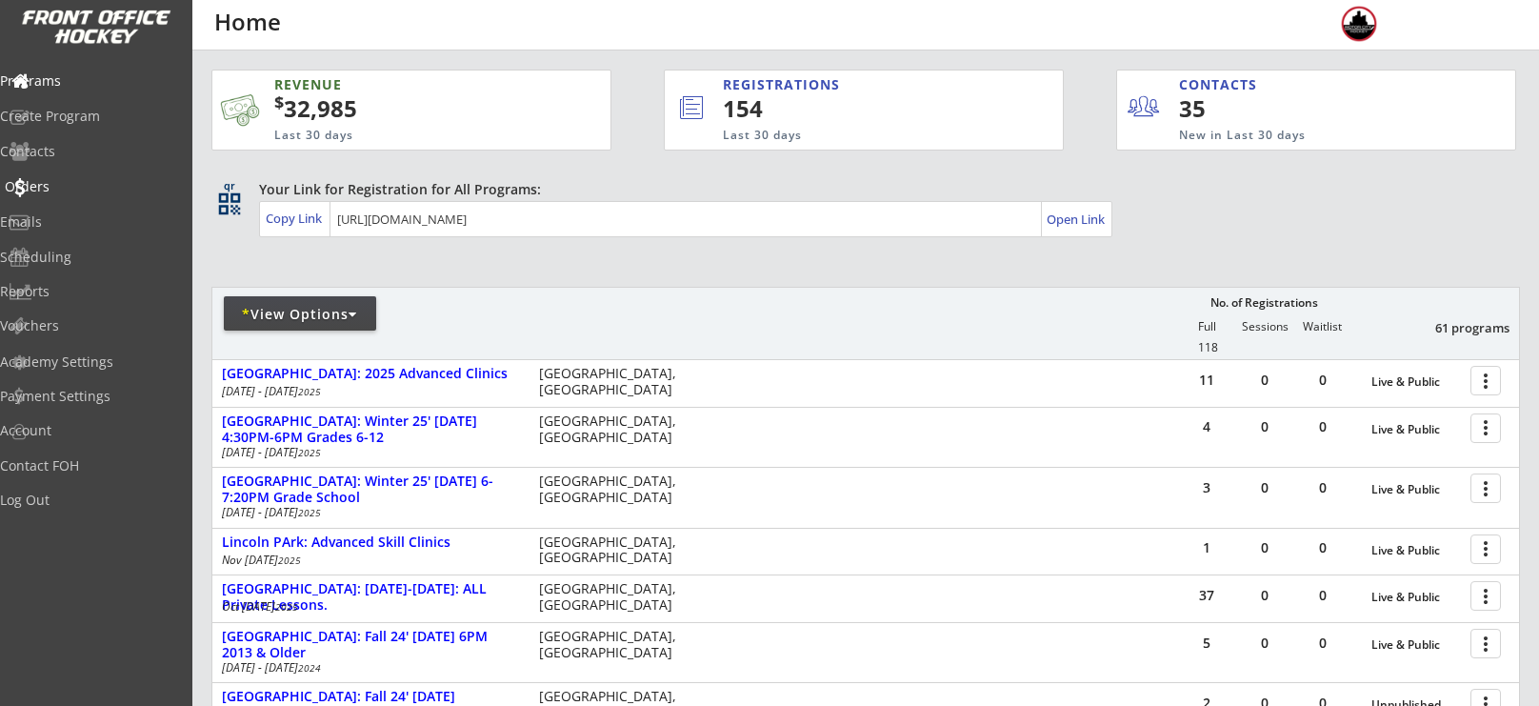
click at [83, 188] on div "Orders" at bounding box center [90, 186] width 171 height 13
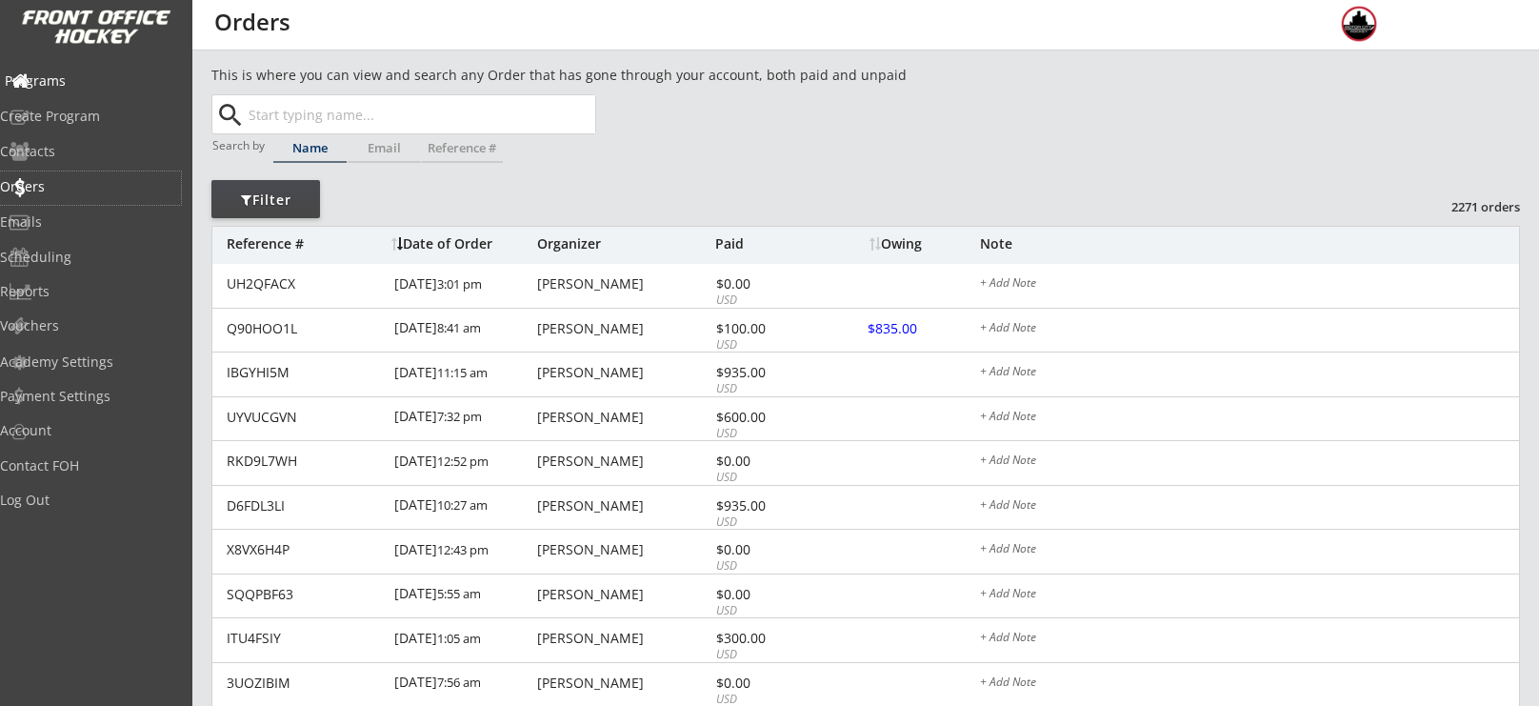
click at [108, 88] on div "Programs" at bounding box center [90, 80] width 171 height 13
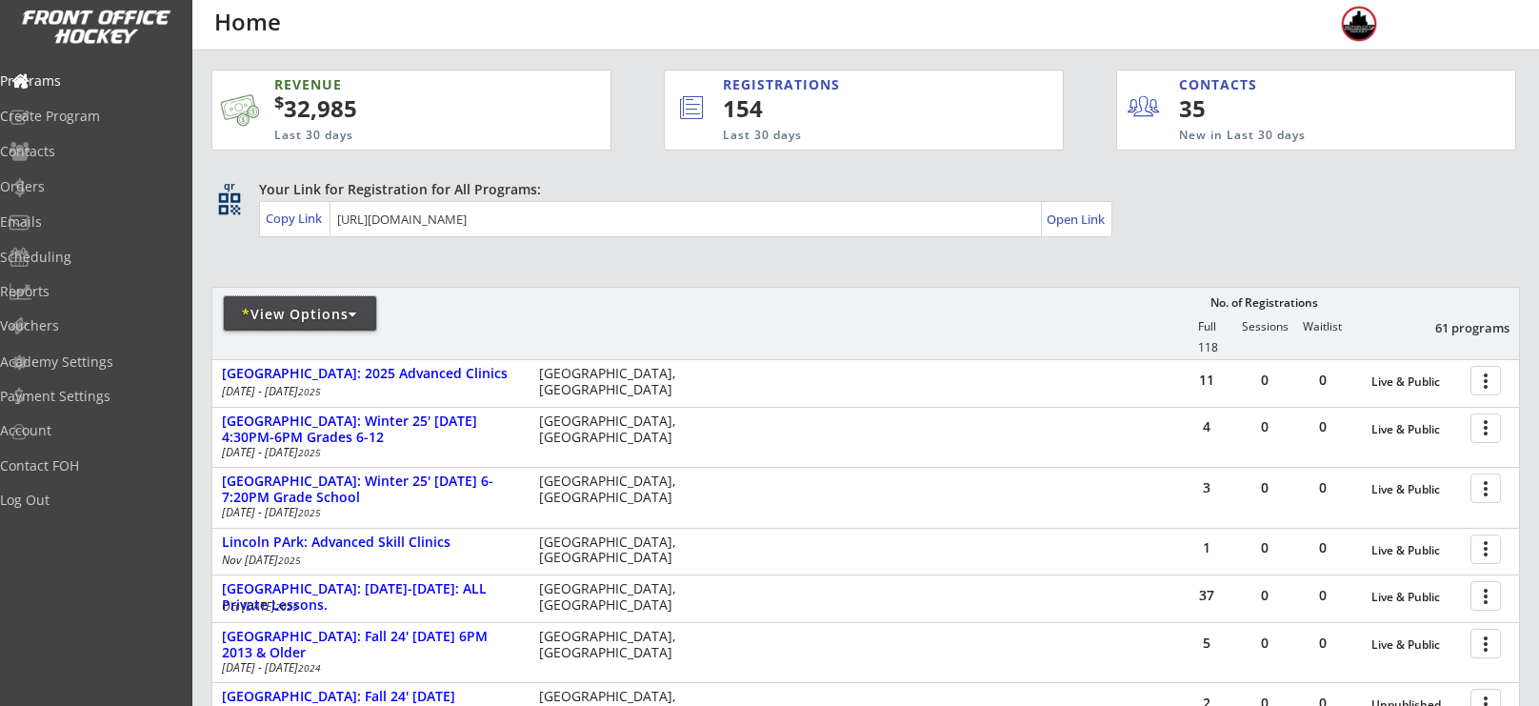
click at [340, 307] on div "* View Options" at bounding box center [300, 314] width 152 height 19
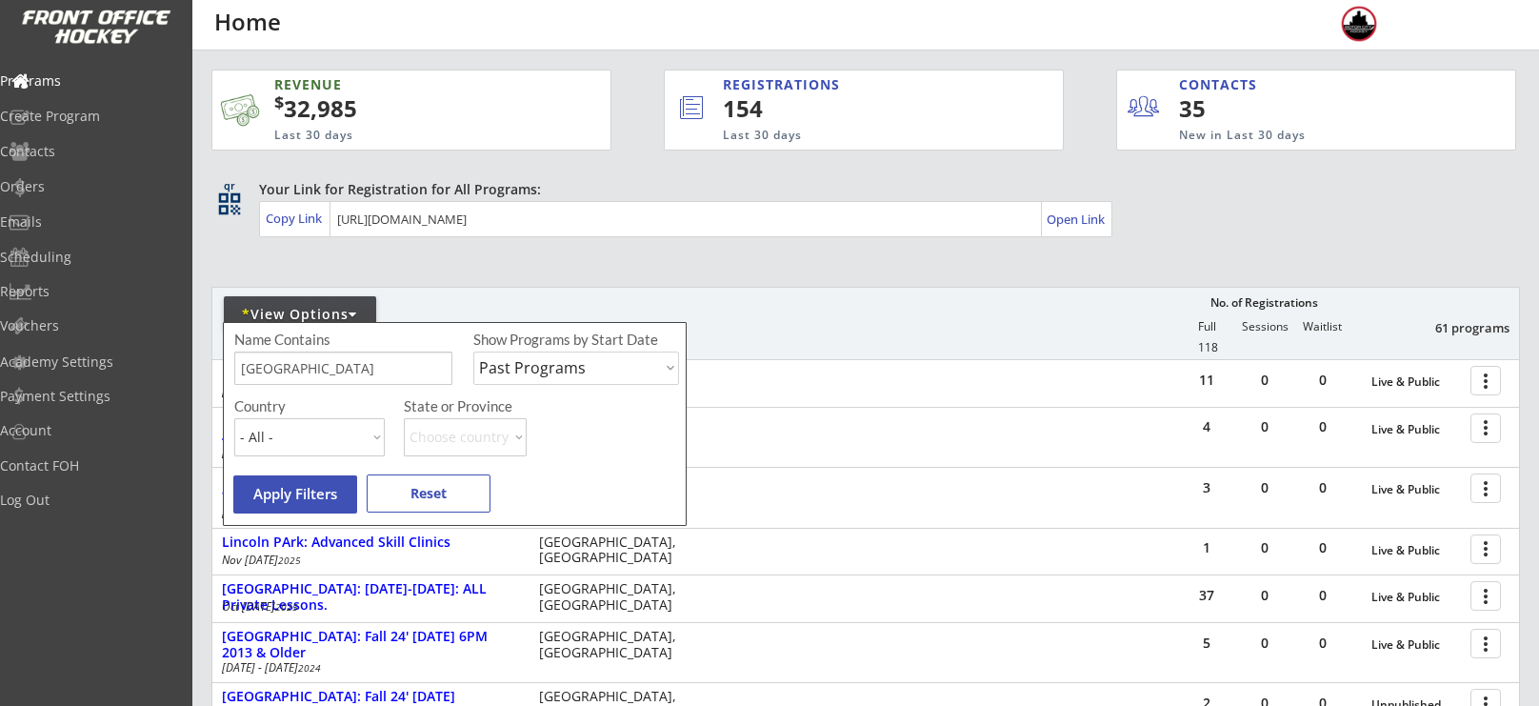
click at [611, 362] on select "Upcoming Programs Past Programs Specific Date Range" at bounding box center [576, 368] width 206 height 33
click at [473, 352] on select "Upcoming Programs Past Programs Specific Date Range" at bounding box center [576, 368] width 206 height 33
click at [548, 384] on select "Upcoming Programs Past Programs Specific Date Range" at bounding box center [576, 368] width 206 height 33
select select ""Past Programs""
click at [473, 352] on select "Upcoming Programs Past Programs Specific Date Range" at bounding box center [576, 368] width 206 height 33
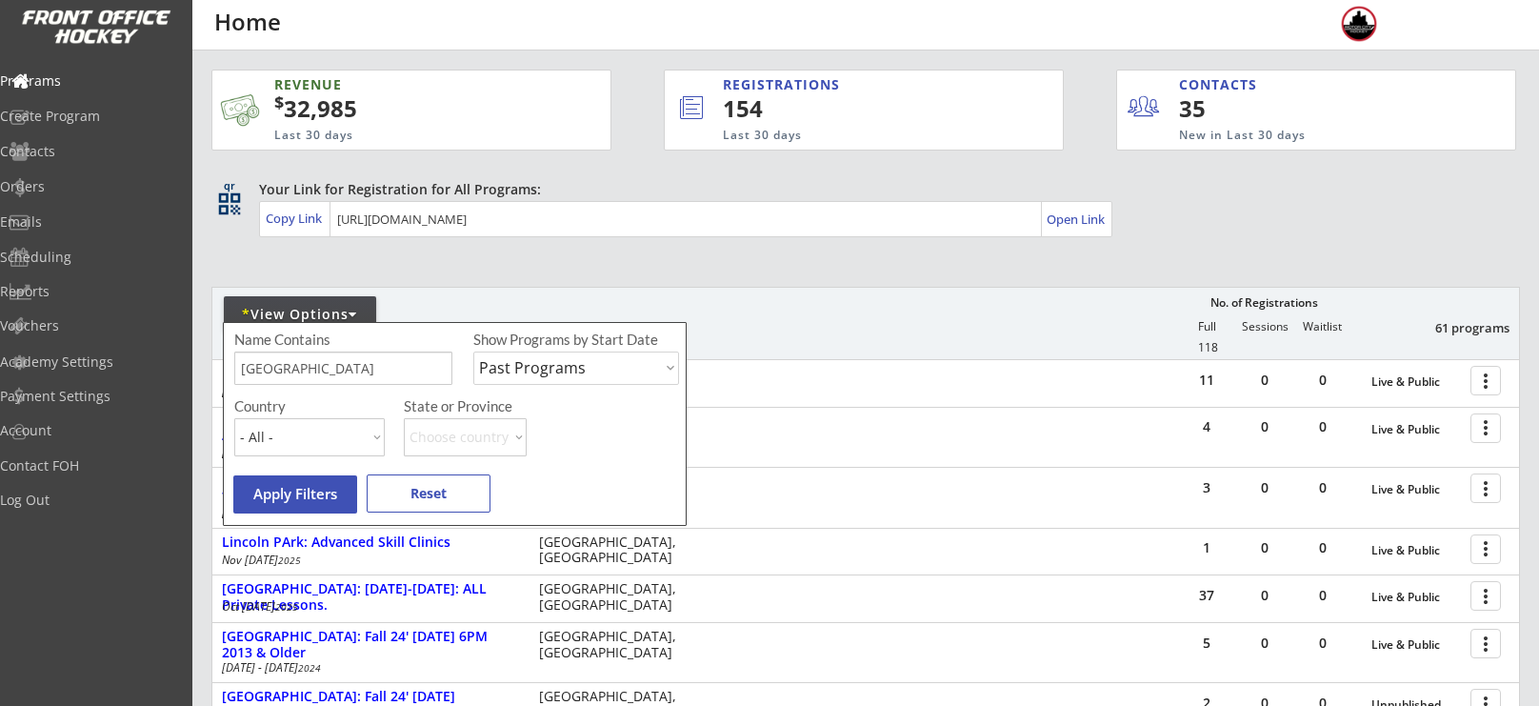
click at [410, 374] on input "input" at bounding box center [343, 368] width 218 height 33
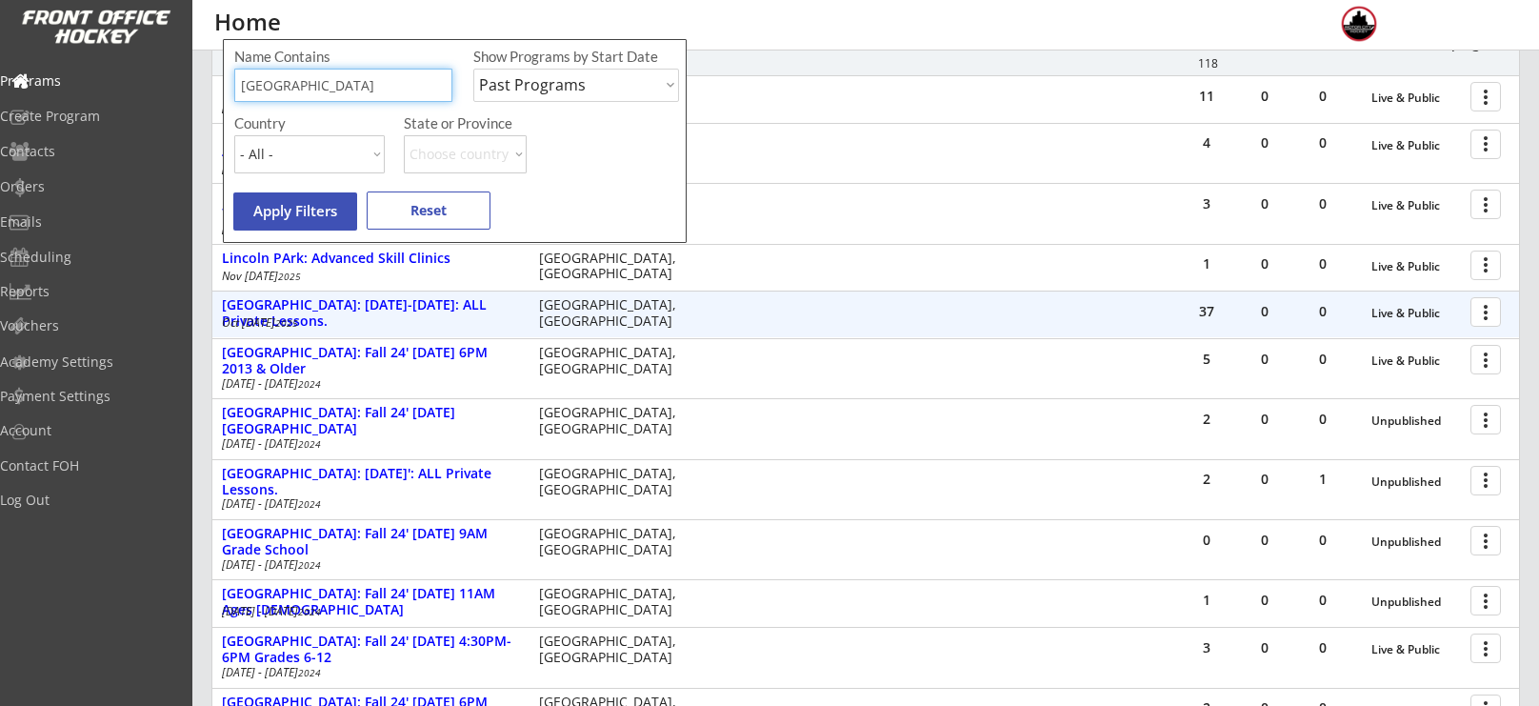
scroll to position [280, 0]
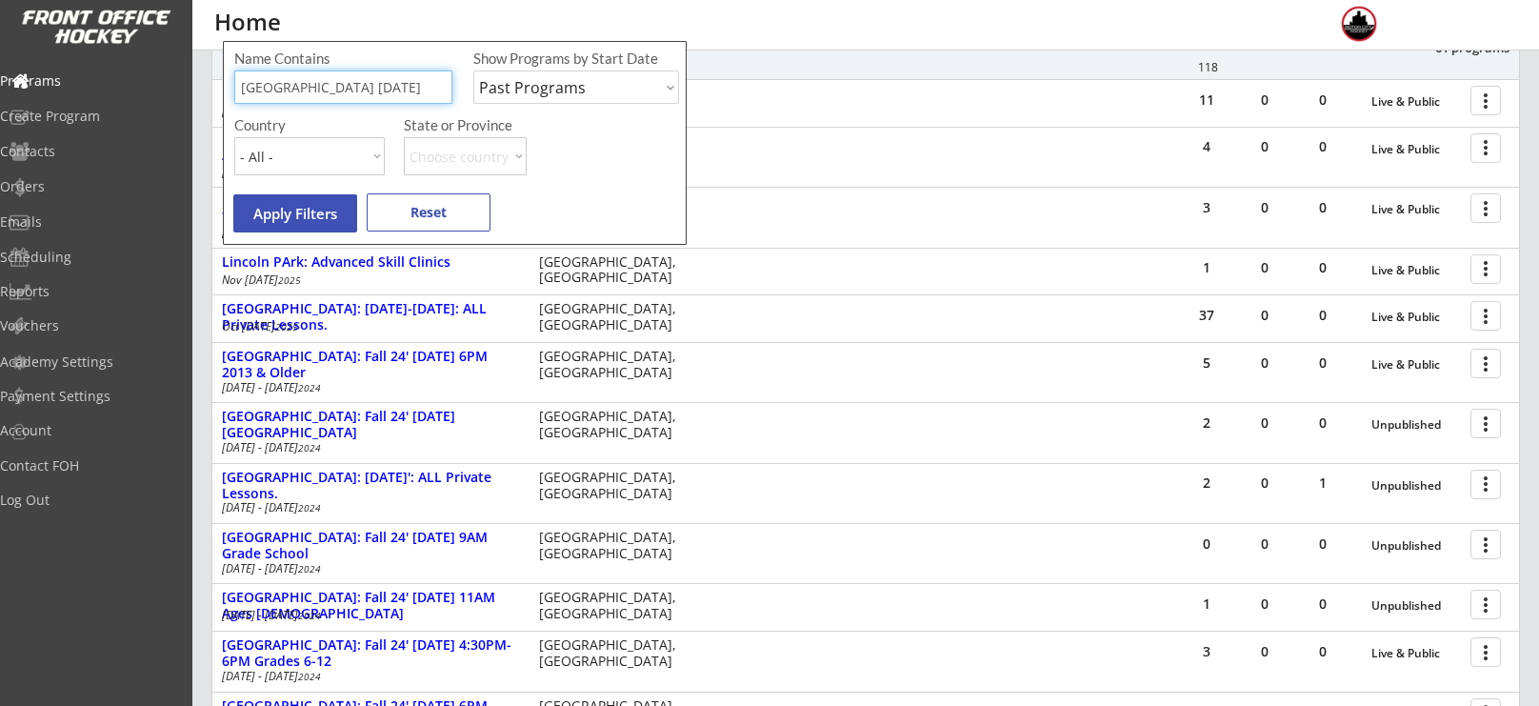
type input "[GEOGRAPHIC_DATA] [DATE]"
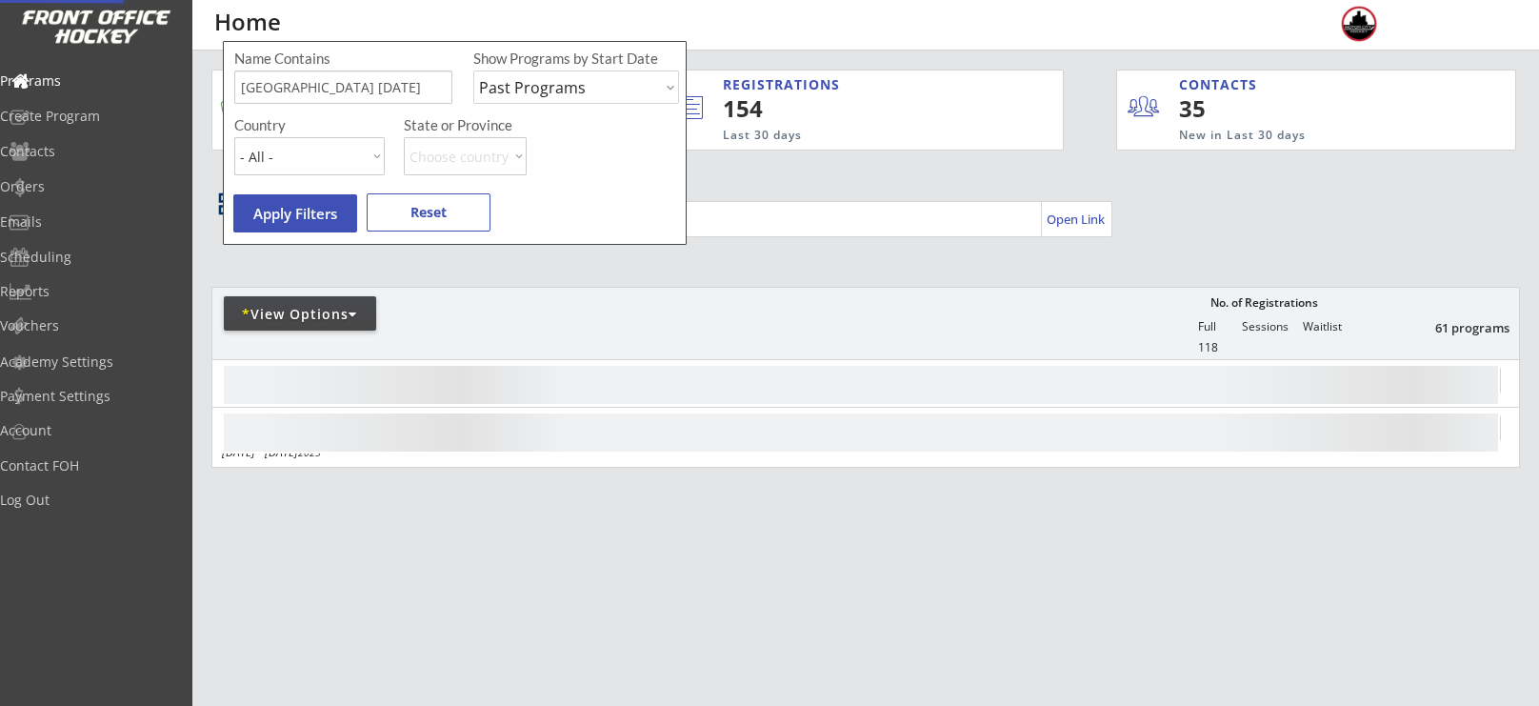
scroll to position [0, 0]
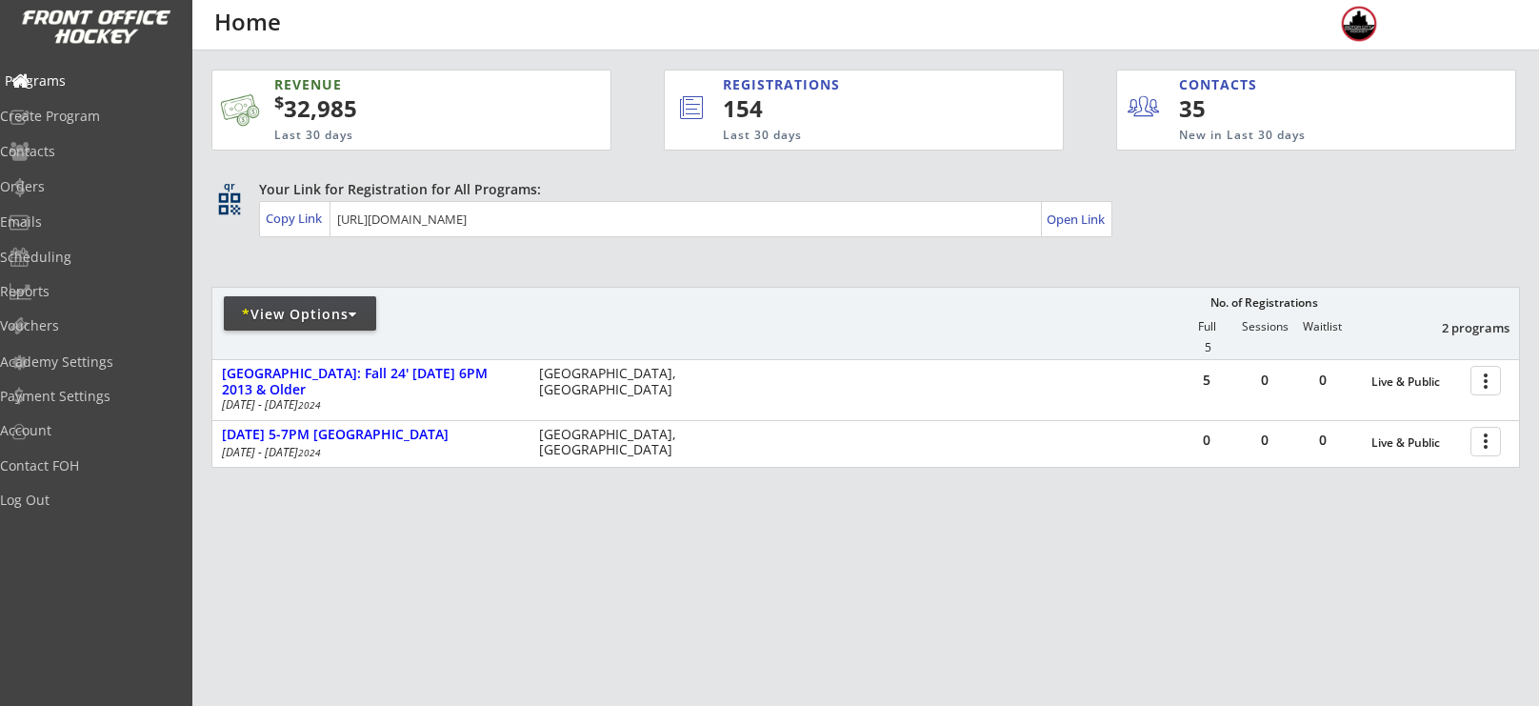
click at [99, 86] on div "Programs" at bounding box center [90, 80] width 171 height 13
click at [76, 182] on div "Orders" at bounding box center [90, 186] width 171 height 13
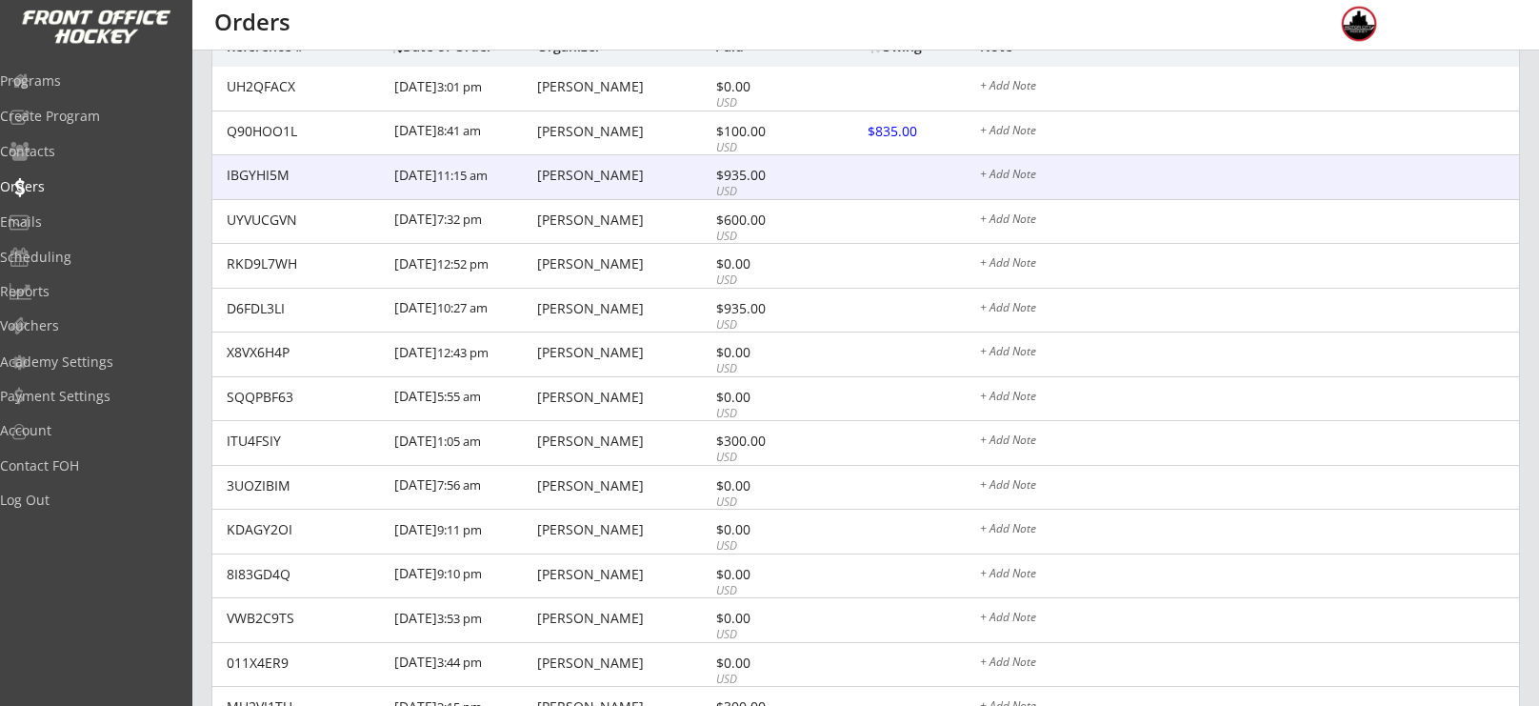
scroll to position [198, 0]
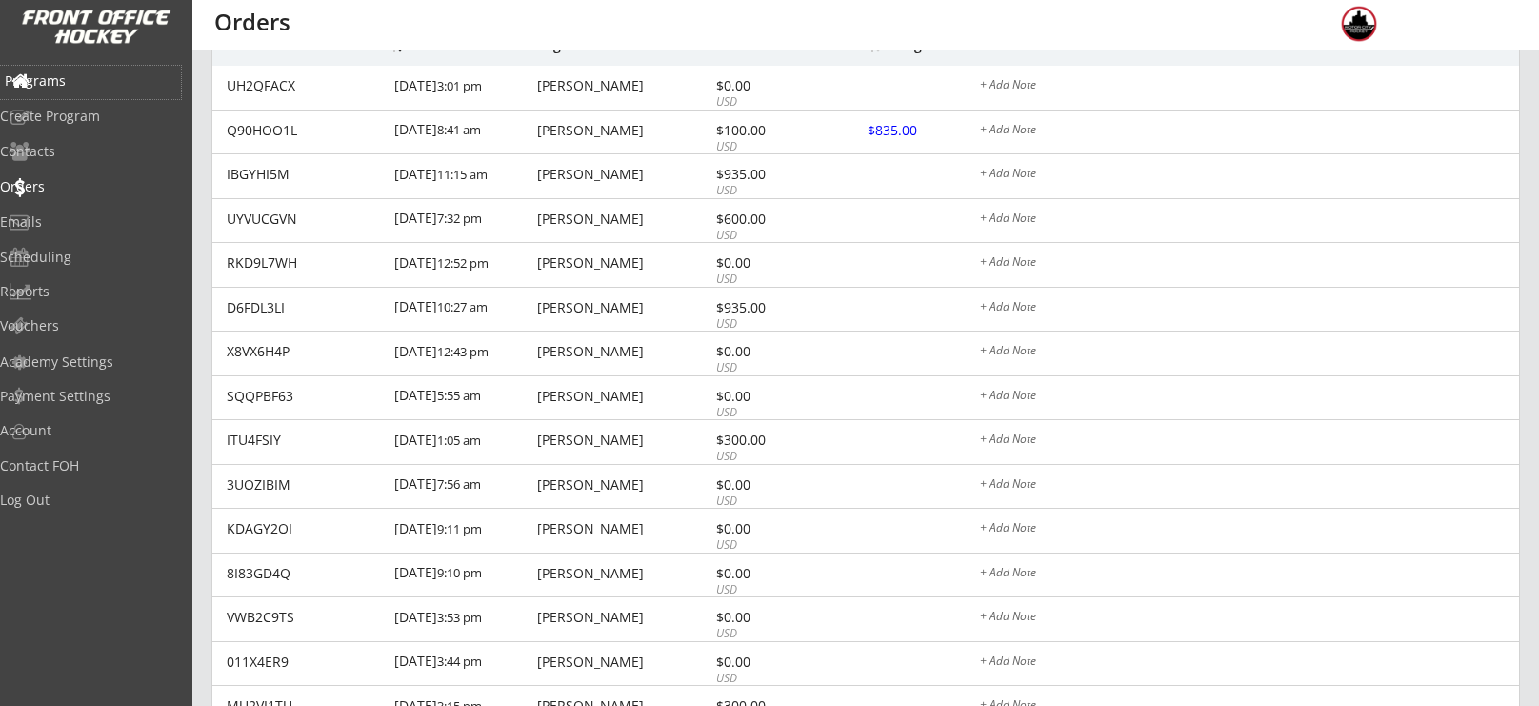
click at [79, 74] on div "Programs" at bounding box center [90, 80] width 171 height 13
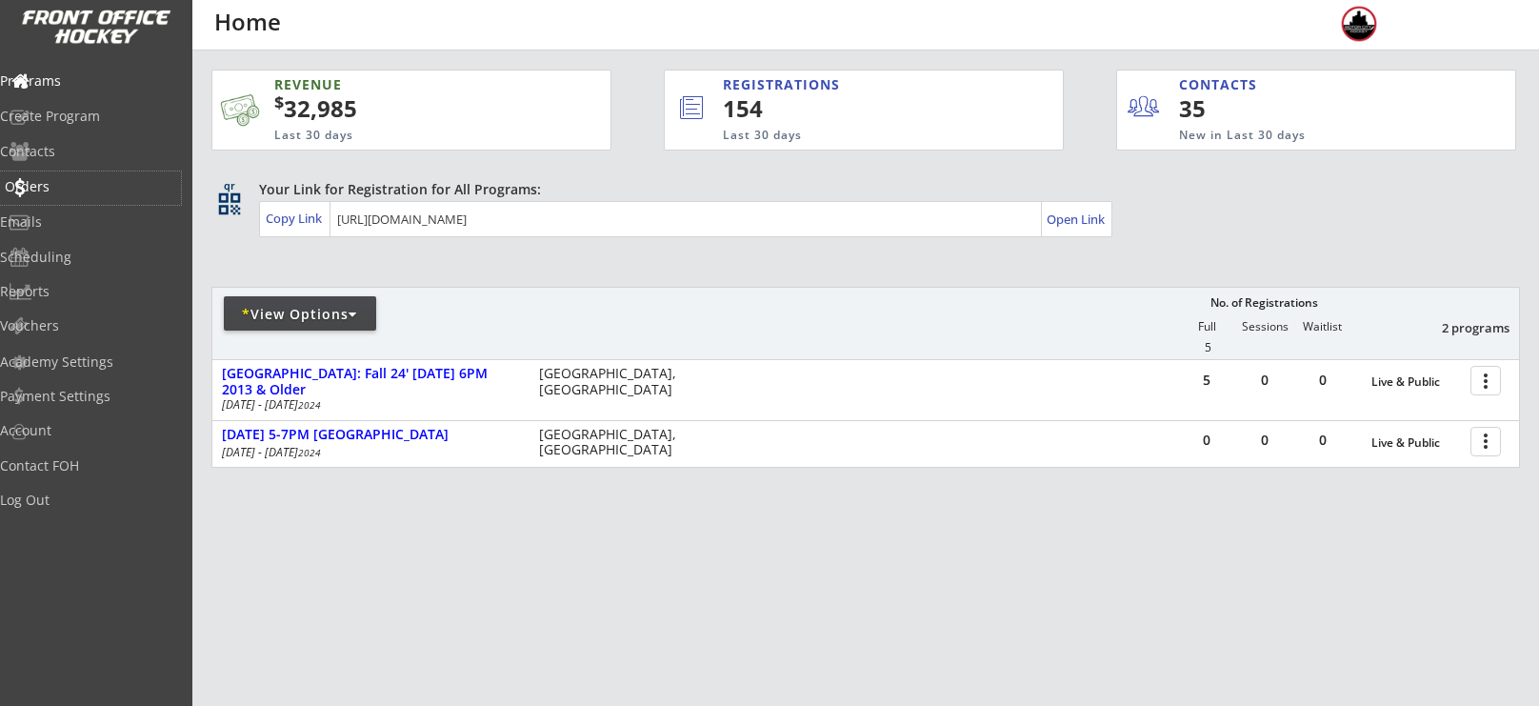
click at [79, 182] on div "Orders" at bounding box center [90, 186] width 171 height 13
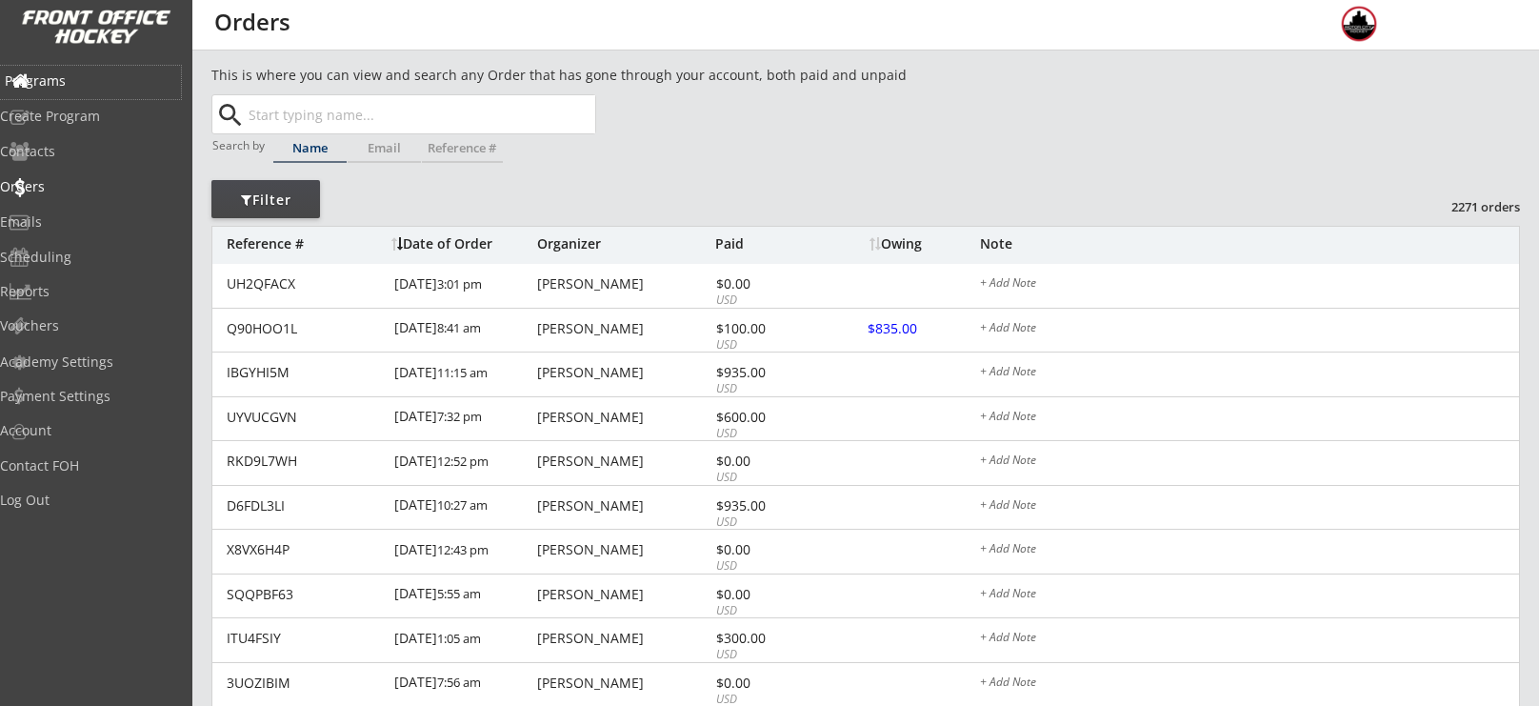
click at [88, 86] on div "Programs" at bounding box center [90, 80] width 171 height 13
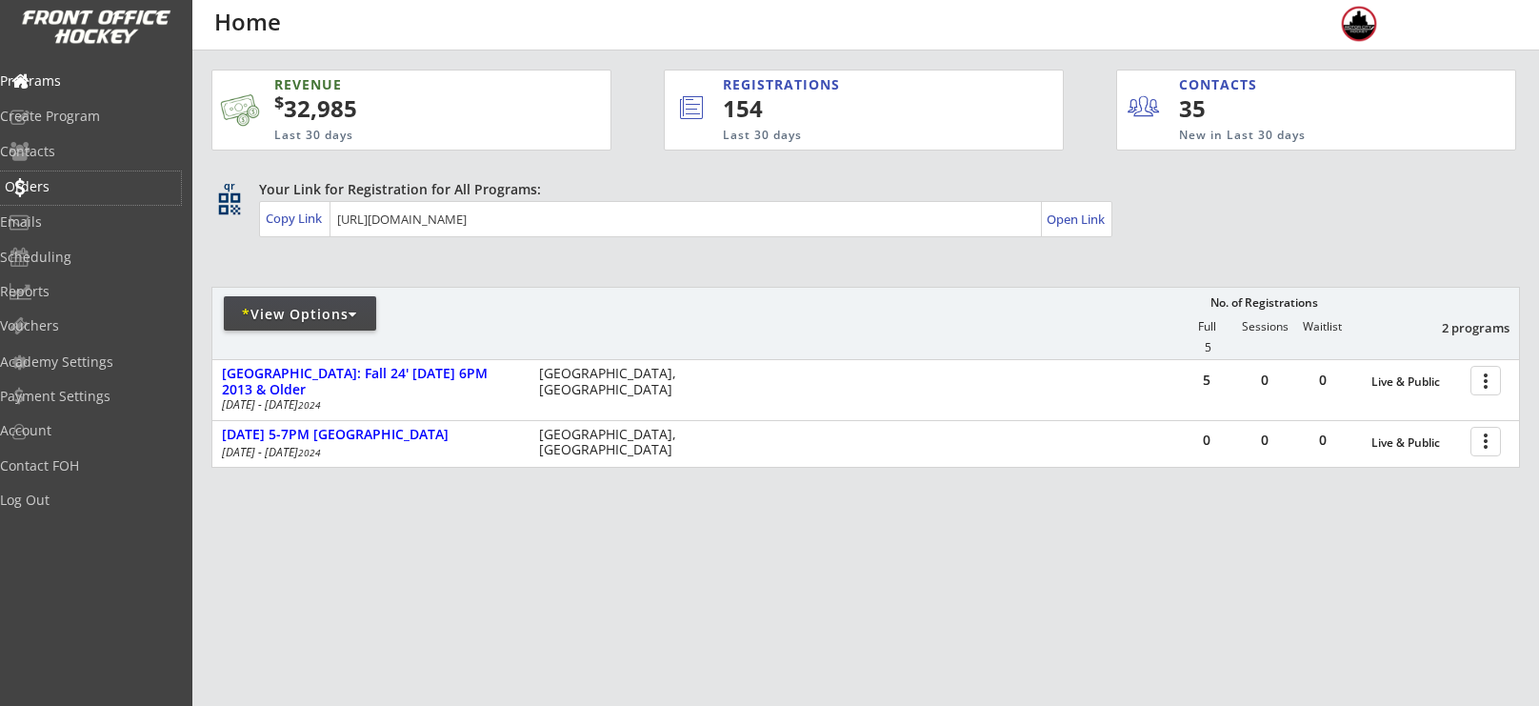
drag, startPoint x: 90, startPoint y: 181, endPoint x: 247, endPoint y: 42, distance: 209.9
click at [91, 181] on div "Orders" at bounding box center [90, 186] width 171 height 13
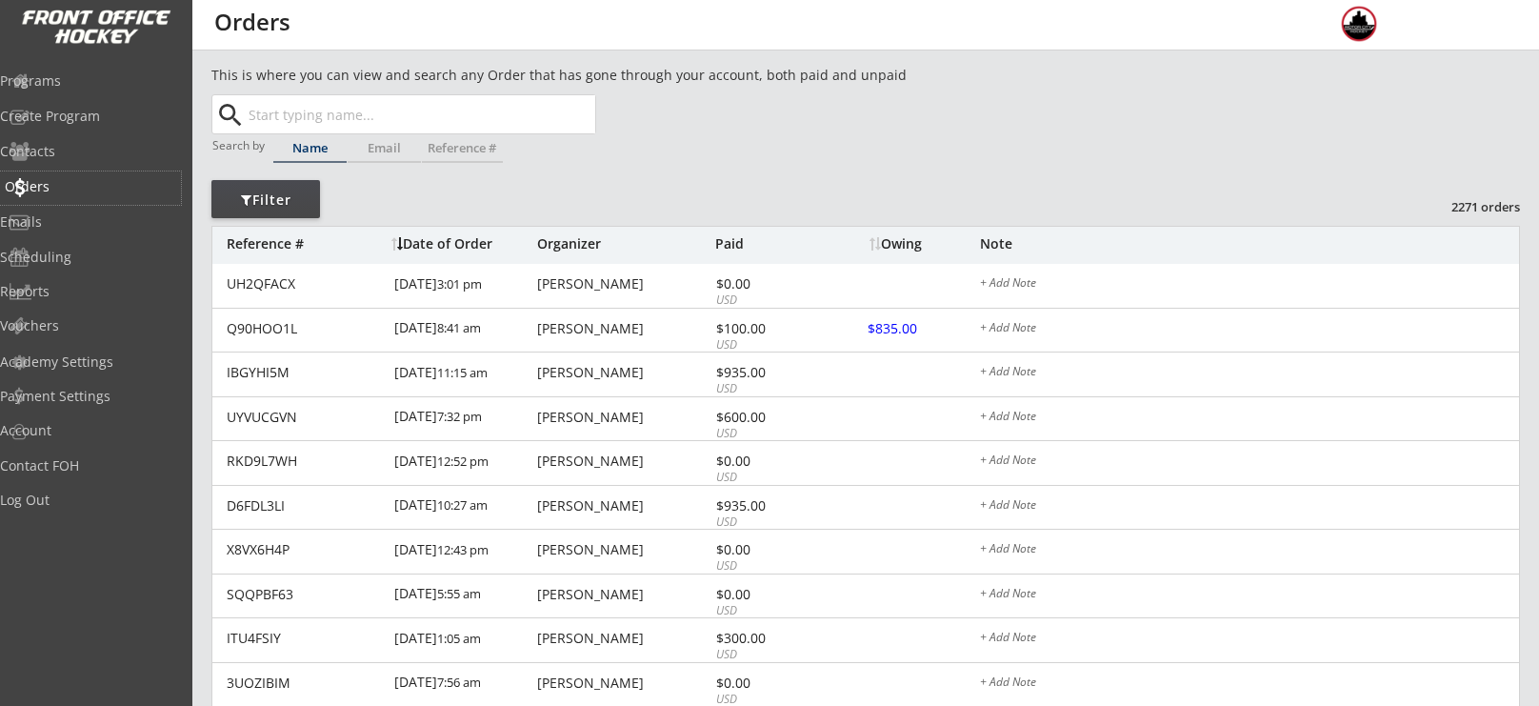
click at [97, 195] on div "Orders" at bounding box center [90, 187] width 181 height 33
click at [116, 78] on div "Programs" at bounding box center [90, 80] width 171 height 13
